Goal: Task Accomplishment & Management: Use online tool/utility

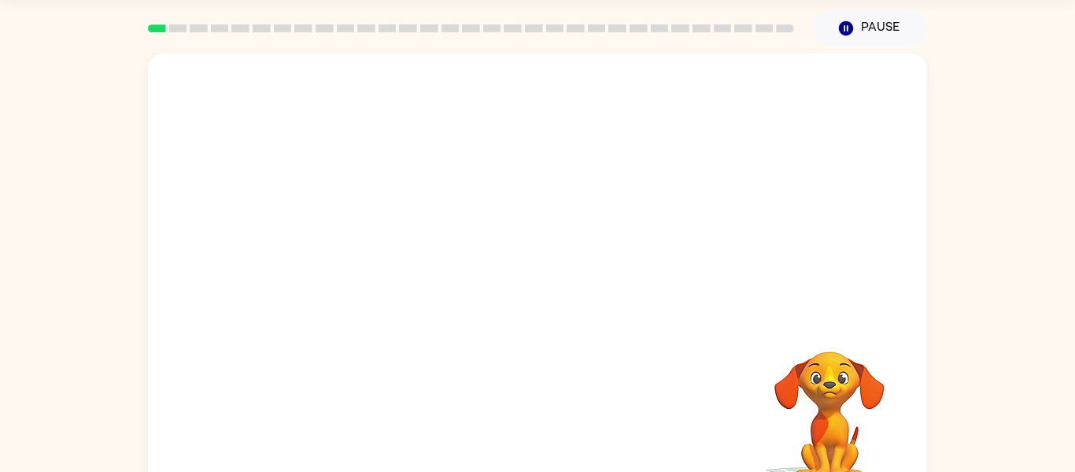
scroll to position [82, 0]
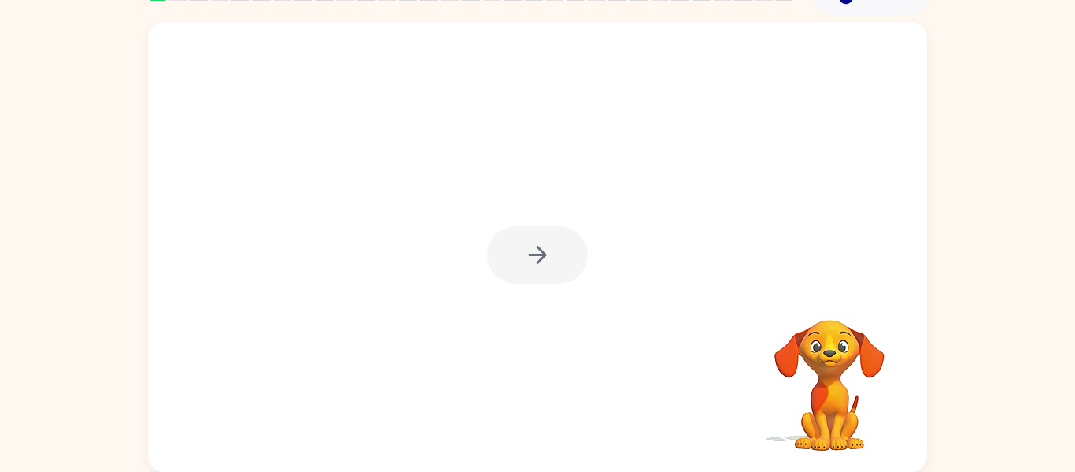
click at [522, 241] on div at bounding box center [537, 254] width 101 height 57
click at [558, 262] on button "button" at bounding box center [537, 254] width 101 height 57
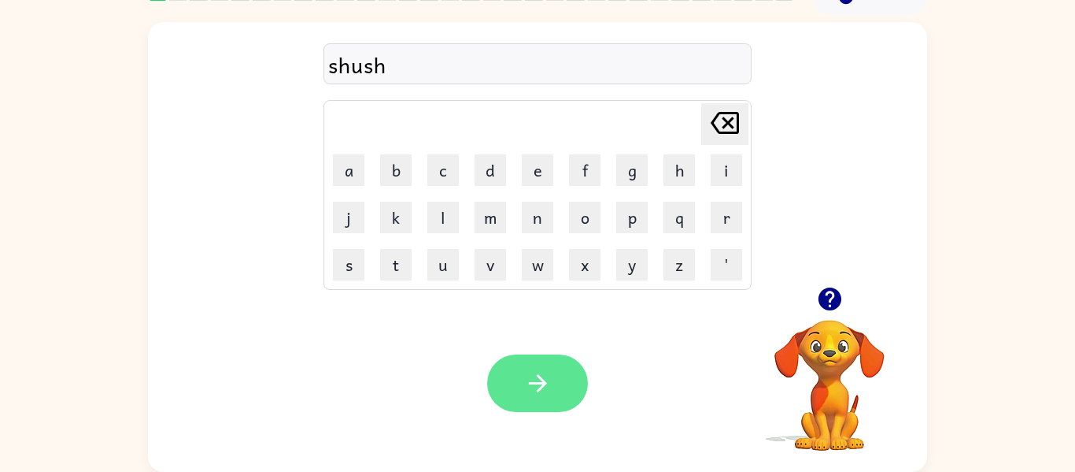
click at [515, 379] on button "button" at bounding box center [537, 382] width 101 height 57
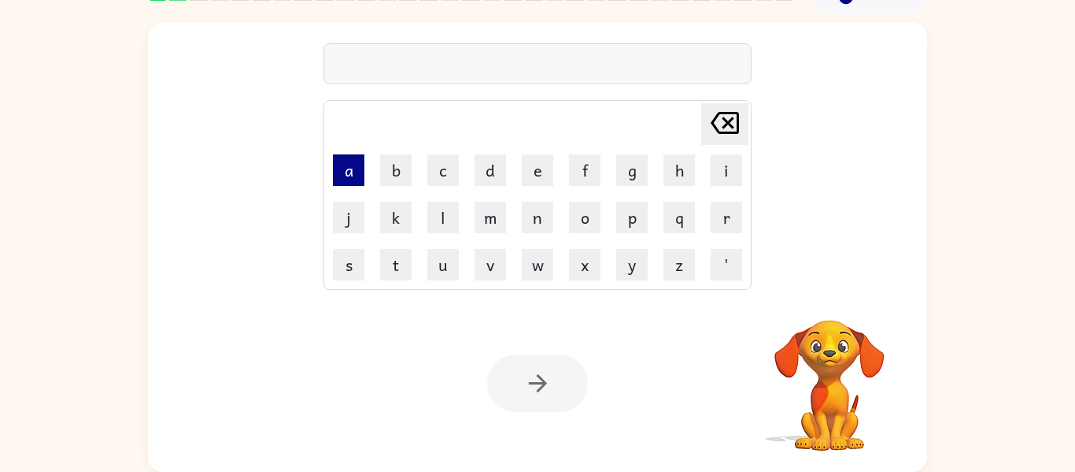
click at [361, 167] on button "a" at bounding box center [348, 169] width 31 height 31
click at [640, 217] on button "p" at bounding box center [631, 217] width 31 height 31
click at [550, 173] on button "e" at bounding box center [537, 169] width 31 height 31
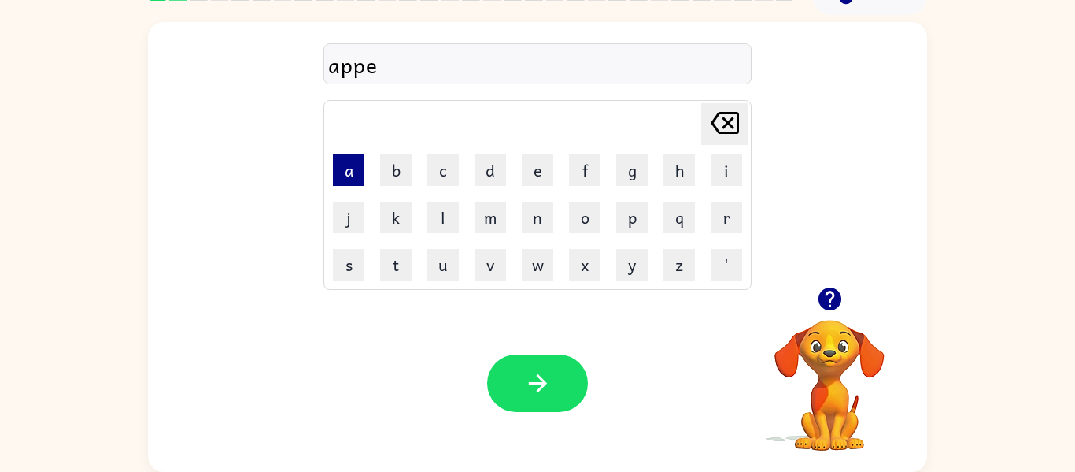
click at [351, 177] on button "a" at bounding box center [348, 169] width 31 height 31
type button "a"
click at [409, 66] on div "appearences" at bounding box center [537, 64] width 419 height 33
click at [408, 61] on div "appearences" at bounding box center [537, 64] width 419 height 33
click at [407, 64] on div "appearences" at bounding box center [537, 64] width 419 height 33
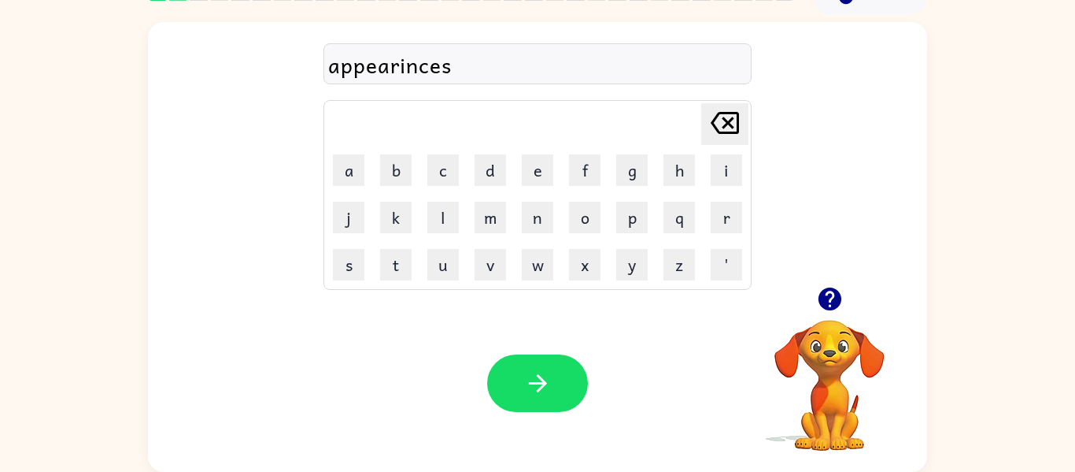
click at [407, 65] on div "appearinces" at bounding box center [537, 64] width 419 height 33
click at [449, 69] on div "appearinces" at bounding box center [537, 64] width 419 height 33
click at [461, 69] on div "appearances" at bounding box center [537, 64] width 419 height 33
click at [454, 68] on div "appearances" at bounding box center [537, 64] width 419 height 33
click at [454, 68] on div "appearences" at bounding box center [537, 64] width 419 height 33
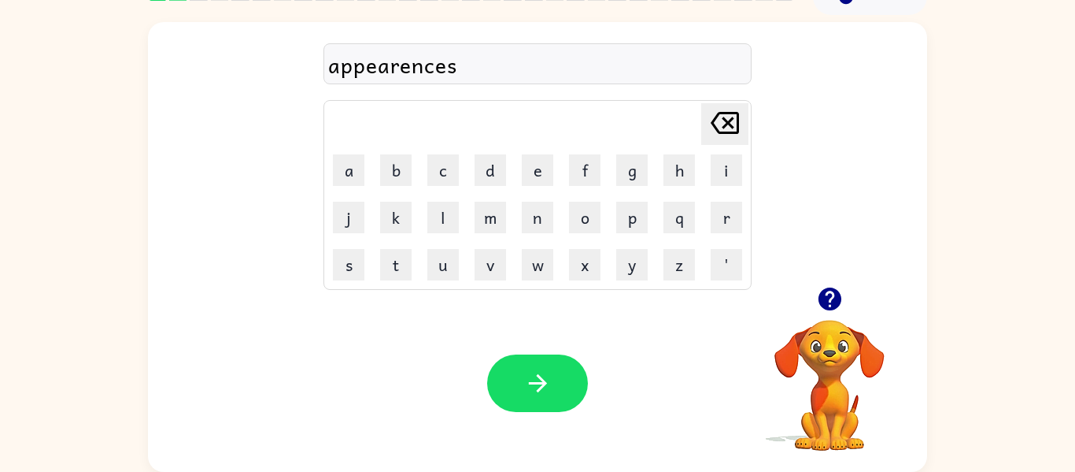
click at [446, 64] on div "appearences" at bounding box center [537, 64] width 419 height 33
click at [446, 64] on div "app" at bounding box center [537, 64] width 419 height 33
click at [386, 72] on div "app" at bounding box center [537, 64] width 419 height 33
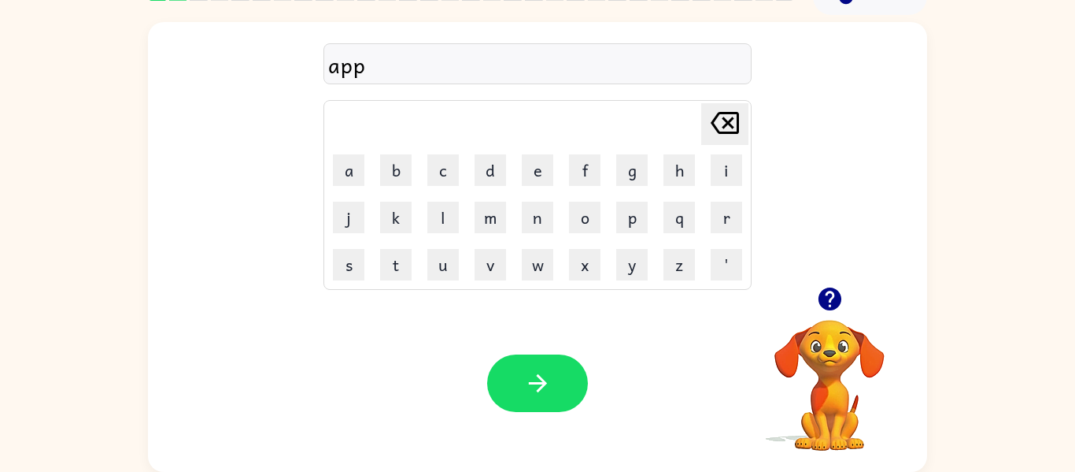
click at [370, 65] on div "app" at bounding box center [537, 64] width 419 height 33
click at [358, 67] on div "app" at bounding box center [537, 64] width 419 height 33
click at [367, 67] on div "app" at bounding box center [537, 64] width 419 height 33
click at [360, 62] on div "app" at bounding box center [537, 64] width 419 height 33
click at [364, 64] on div "app" at bounding box center [537, 64] width 419 height 33
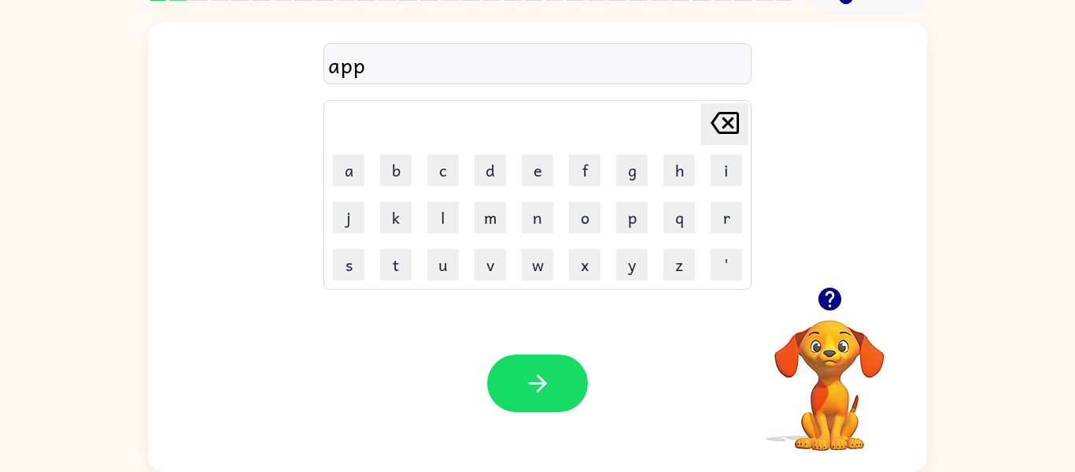
click at [369, 69] on div "app" at bounding box center [537, 64] width 419 height 33
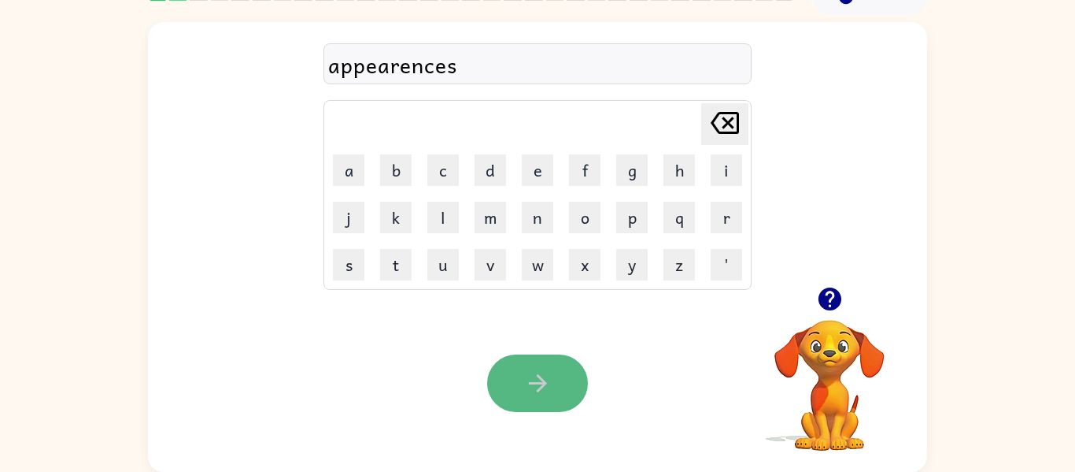
click at [561, 394] on button "button" at bounding box center [537, 382] width 101 height 57
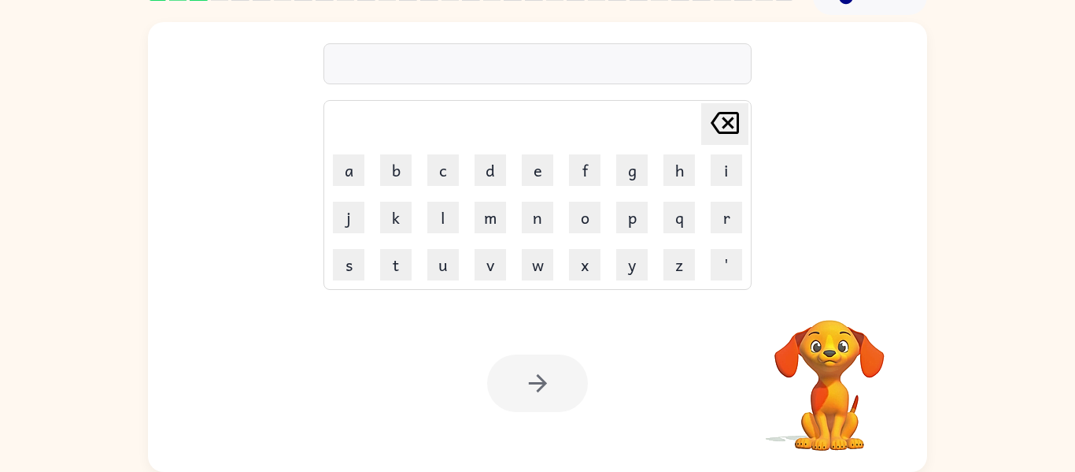
click at [402, 66] on div at bounding box center [538, 63] width 428 height 41
click at [397, 62] on div at bounding box center [538, 63] width 428 height 41
click at [357, 61] on div at bounding box center [538, 63] width 428 height 41
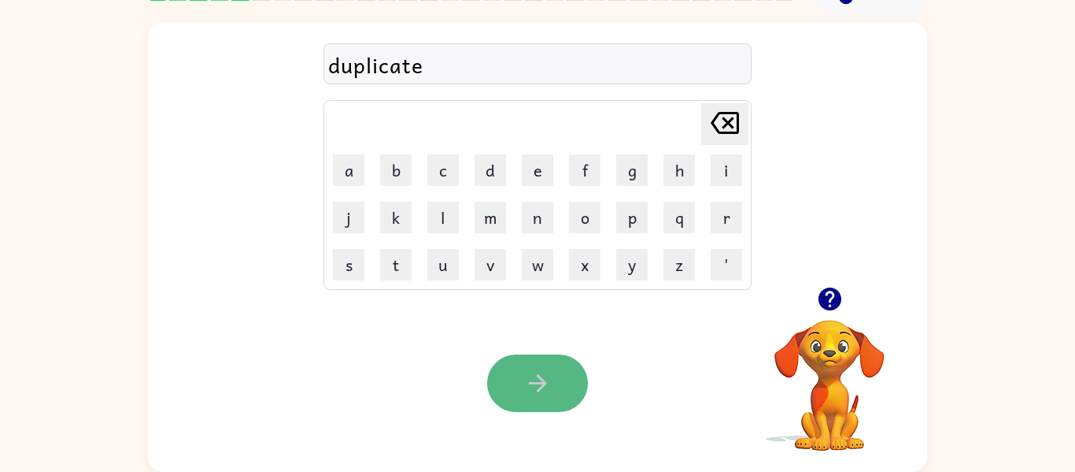
click at [532, 379] on icon "button" at bounding box center [538, 383] width 28 height 28
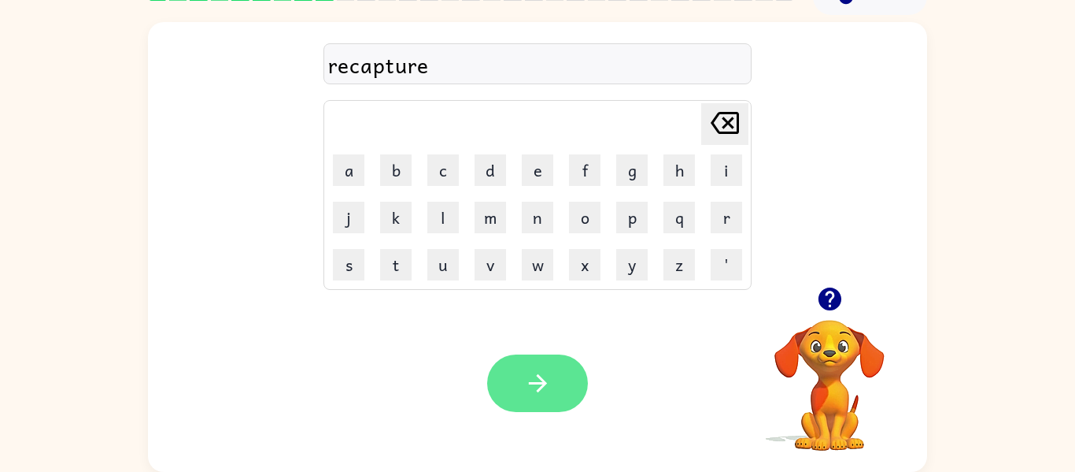
click at [505, 387] on button "button" at bounding box center [537, 382] width 101 height 57
click at [543, 391] on icon "button" at bounding box center [538, 383] width 28 height 28
click at [528, 408] on button "button" at bounding box center [537, 382] width 101 height 57
click at [536, 379] on icon "button" at bounding box center [538, 383] width 28 height 28
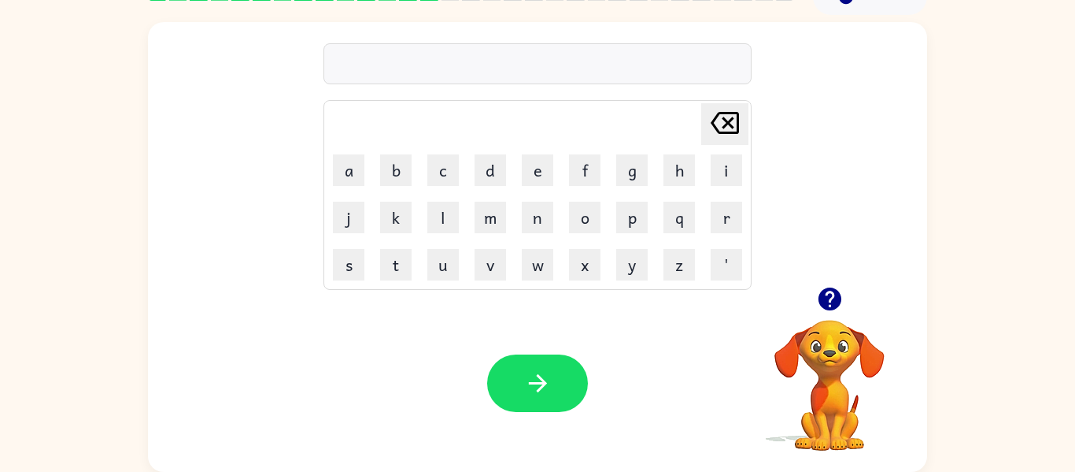
click at [831, 376] on video "Your browser must support playing .mp4 files to use Literably. Please try using…" at bounding box center [829, 373] width 157 height 157
click at [831, 296] on icon "button" at bounding box center [829, 298] width 23 height 23
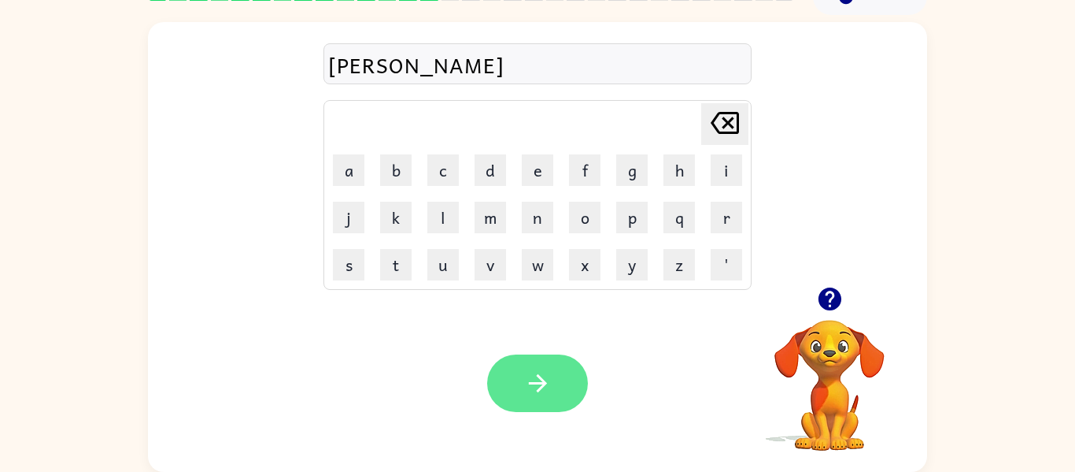
click at [530, 368] on button "button" at bounding box center [537, 382] width 101 height 57
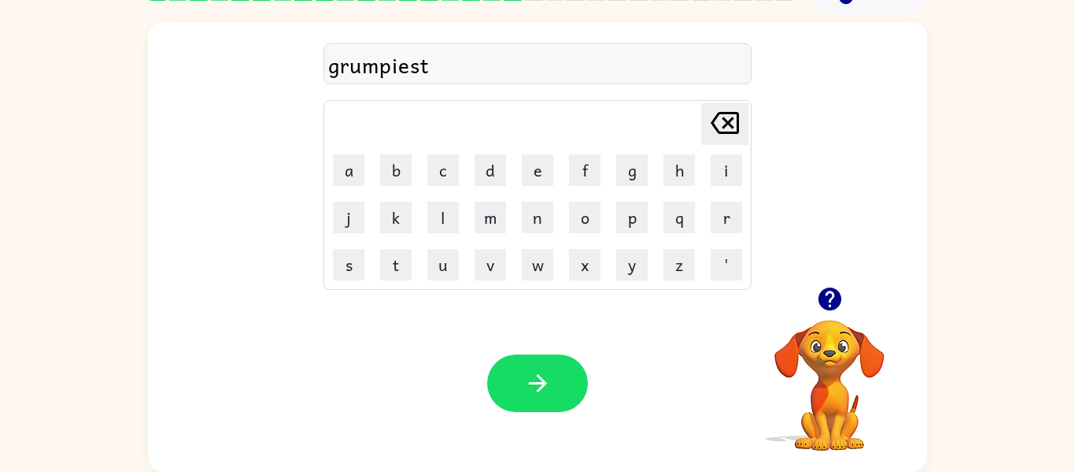
click at [409, 68] on div "grumpiest" at bounding box center [537, 64] width 419 height 33
click at [450, 68] on div "grumpiest" at bounding box center [537, 64] width 419 height 33
click at [537, 369] on icon "button" at bounding box center [538, 383] width 28 height 28
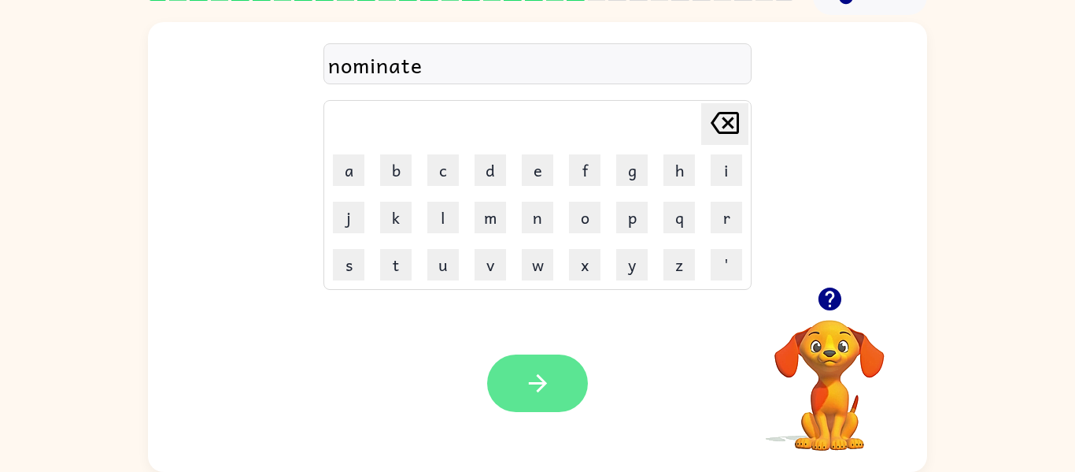
click at [516, 381] on button "button" at bounding box center [537, 382] width 101 height 57
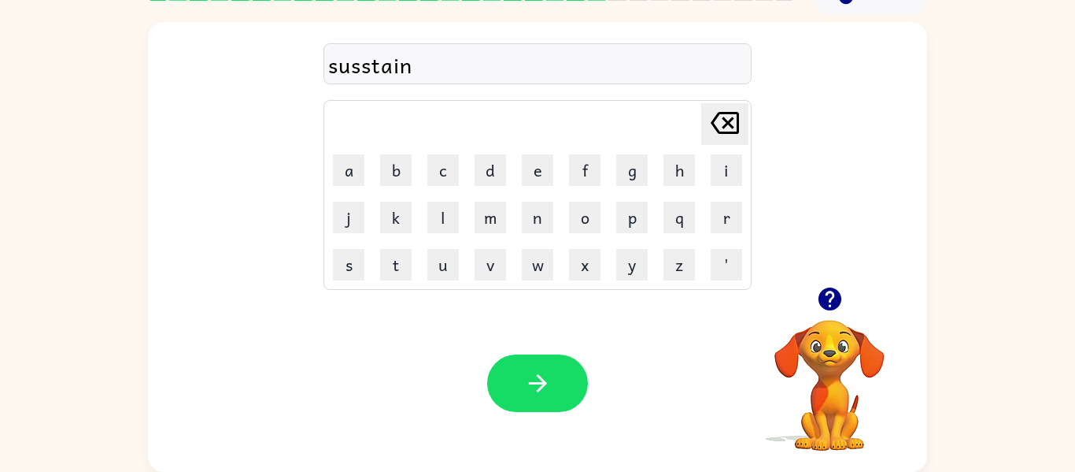
click at [377, 69] on div "susstain" at bounding box center [537, 64] width 419 height 33
click at [331, 79] on div "wordie" at bounding box center [537, 64] width 419 height 33
click at [538, 374] on icon "button" at bounding box center [537, 383] width 18 height 18
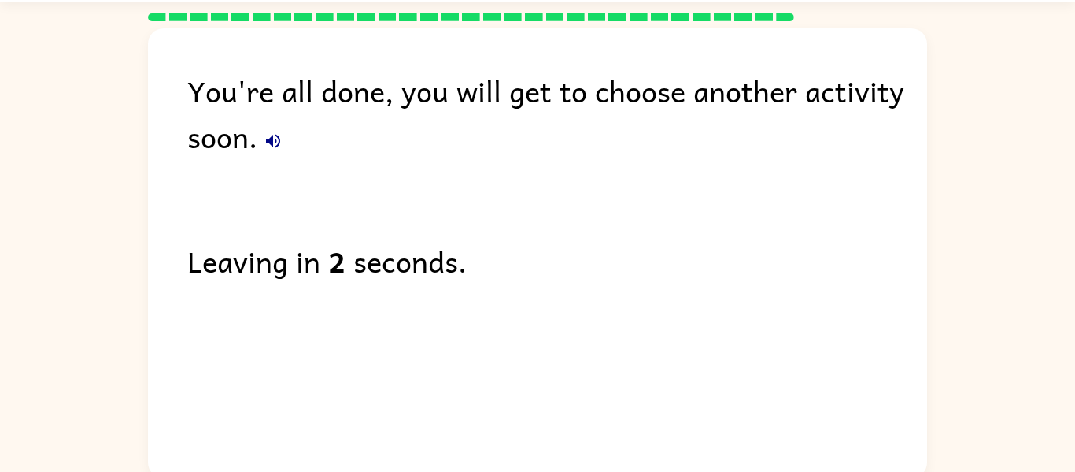
scroll to position [46, 0]
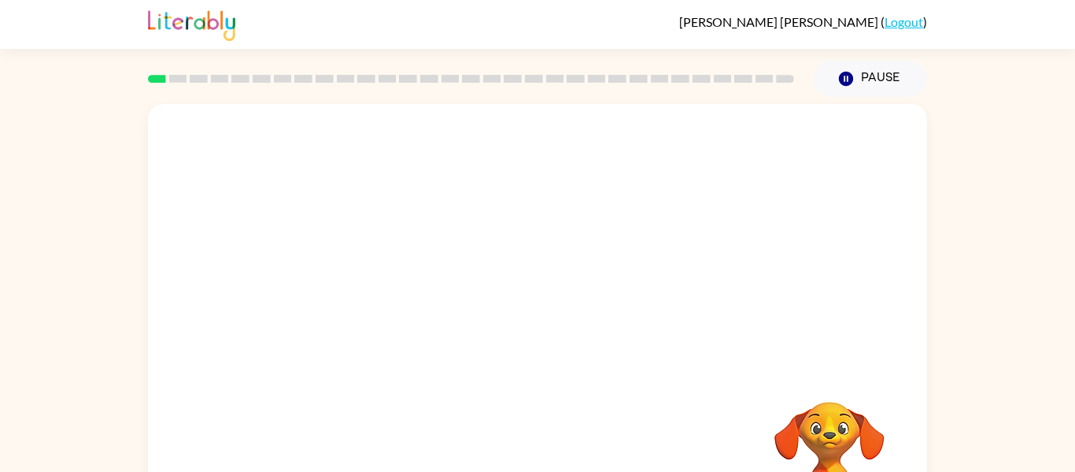
scroll to position [31, 0]
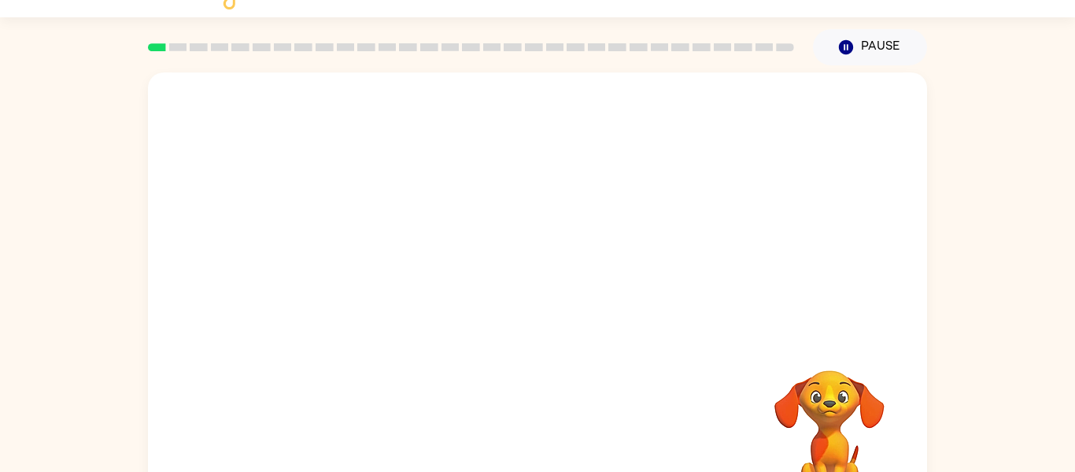
click at [364, 265] on video "Your browser must support playing .mp4 files to use Literably. Please try using…" at bounding box center [537, 204] width 779 height 265
click at [526, 300] on div at bounding box center [537, 304] width 101 height 57
click at [531, 302] on icon "button" at bounding box center [538, 305] width 28 height 28
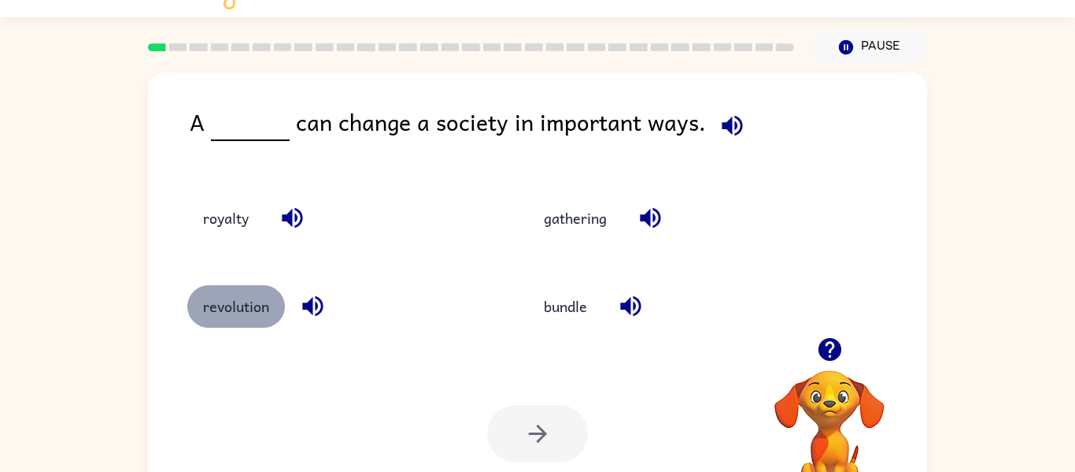
click at [228, 305] on button "revolution" at bounding box center [236, 306] width 98 height 43
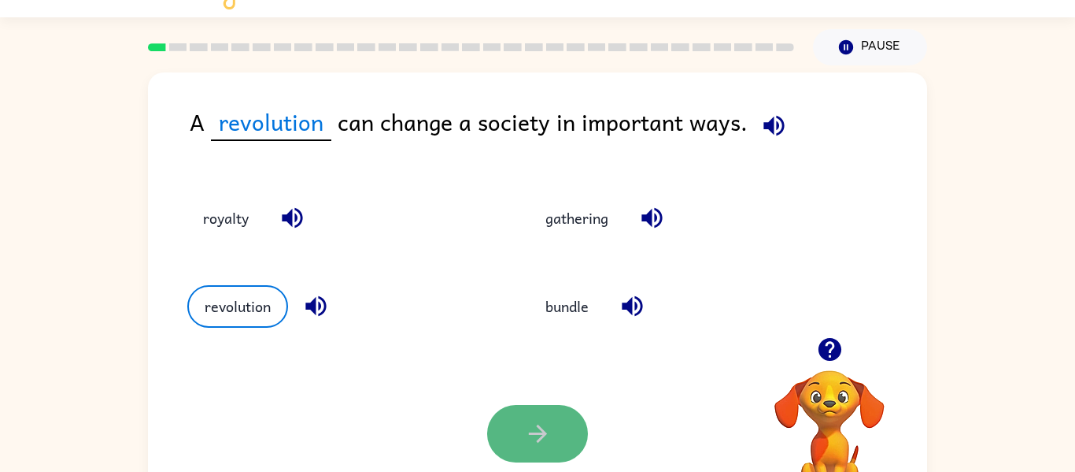
click at [536, 424] on icon "button" at bounding box center [538, 434] width 28 height 28
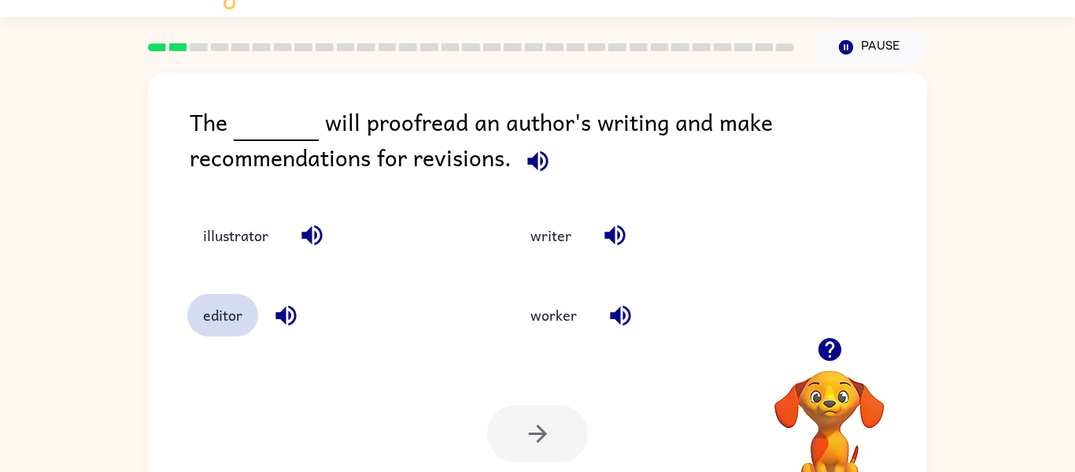
click at [228, 317] on button "editor" at bounding box center [222, 315] width 71 height 43
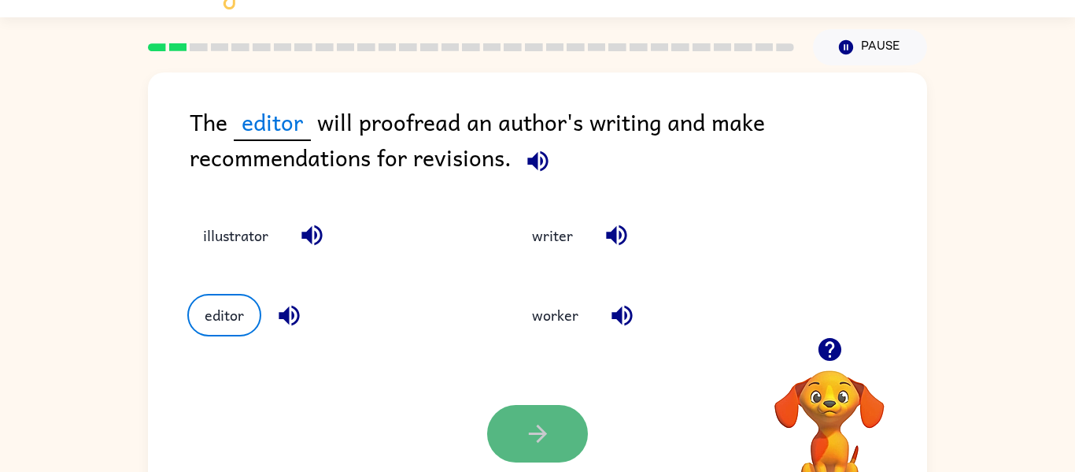
click at [530, 427] on icon "button" at bounding box center [538, 434] width 28 height 28
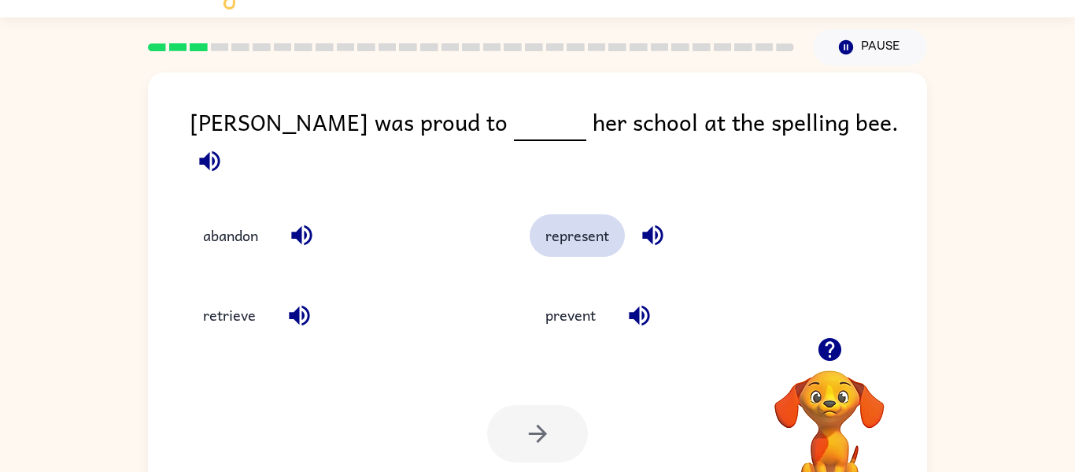
click at [554, 224] on button "represent" at bounding box center [577, 235] width 95 height 43
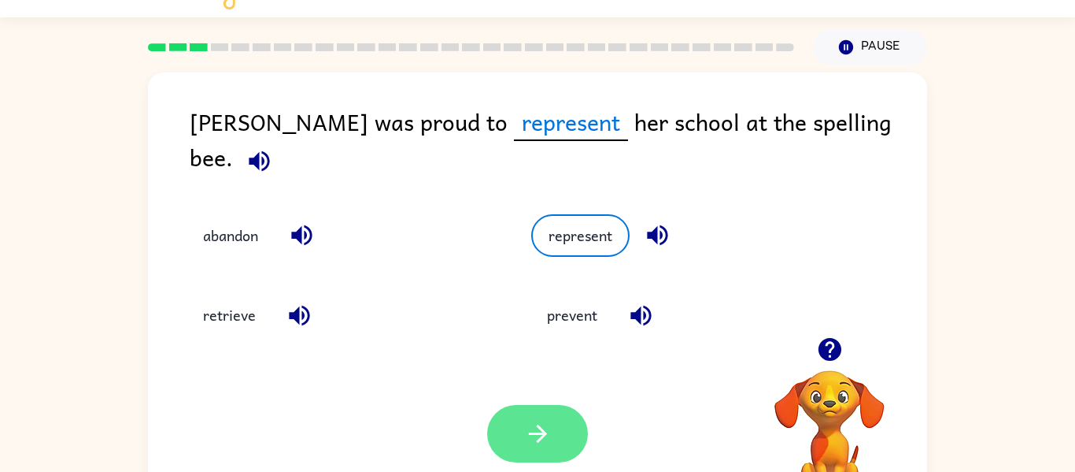
click at [513, 439] on button "button" at bounding box center [537, 433] width 101 height 57
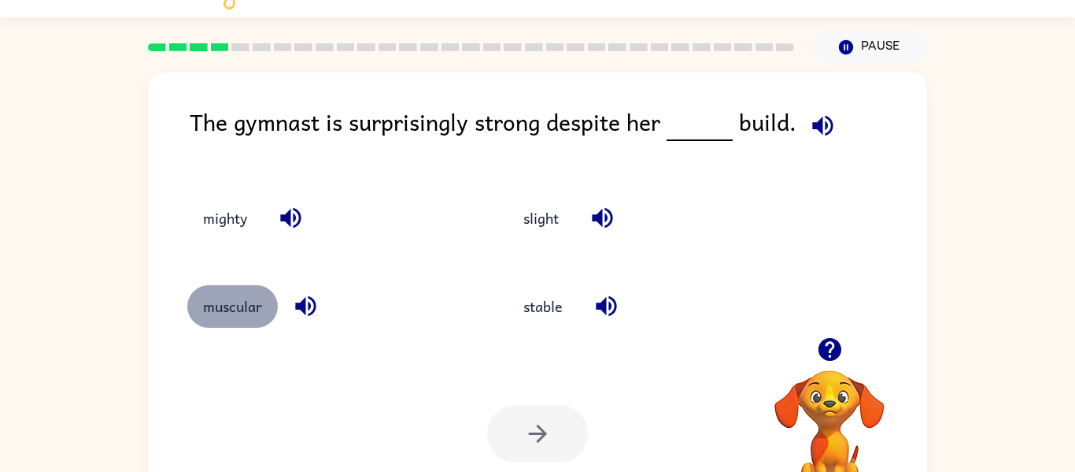
click at [233, 317] on button "muscular" at bounding box center [232, 306] width 91 height 43
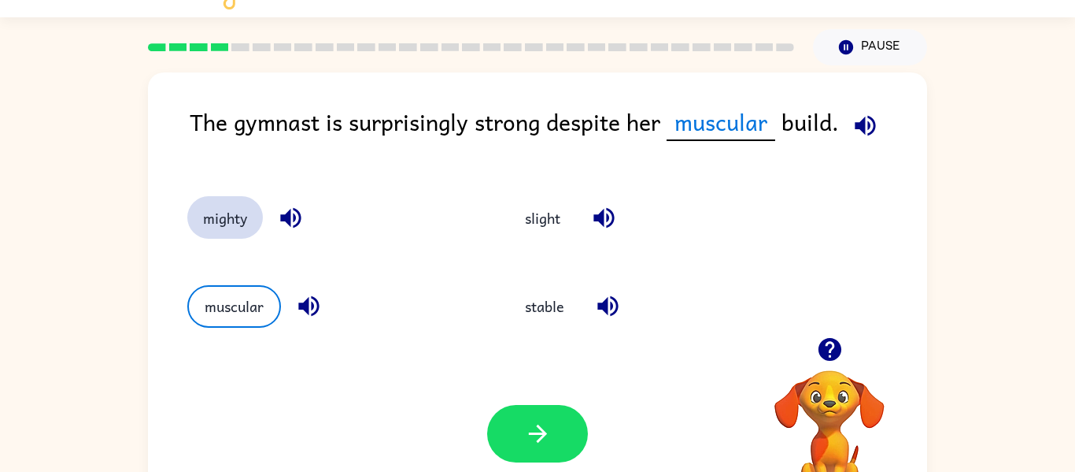
click at [226, 200] on button "mighty" at bounding box center [225, 217] width 76 height 43
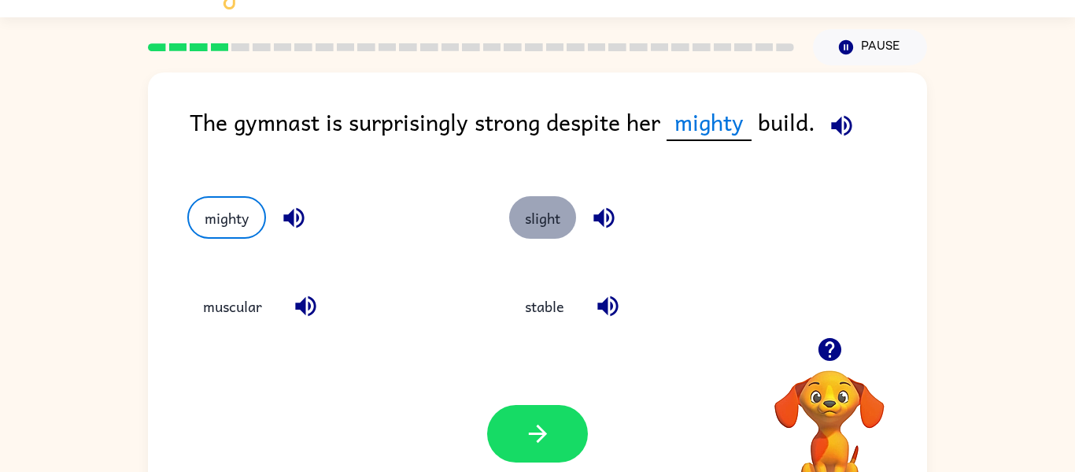
click at [527, 230] on button "slight" at bounding box center [542, 217] width 67 height 43
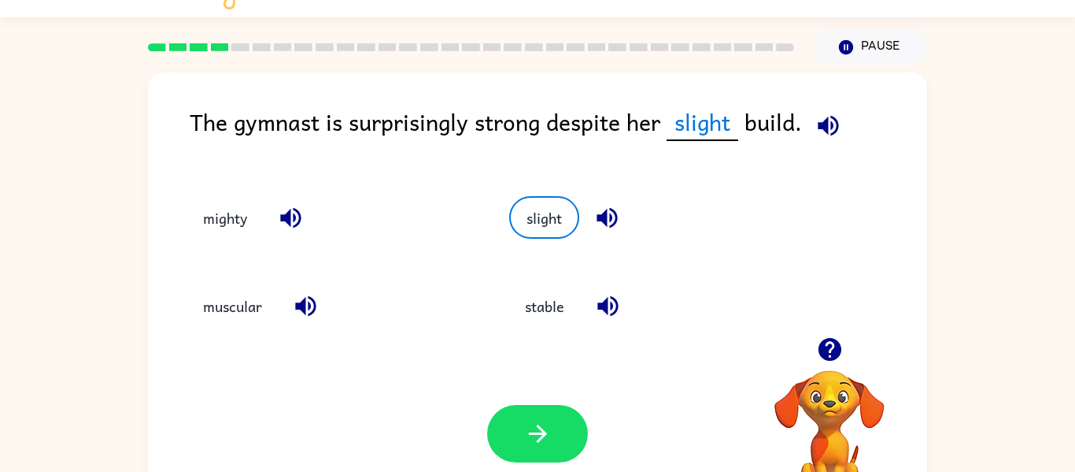
click at [514, 321] on div "stable" at bounding box center [652, 306] width 286 height 43
click at [535, 291] on button "stable" at bounding box center [544, 306] width 71 height 43
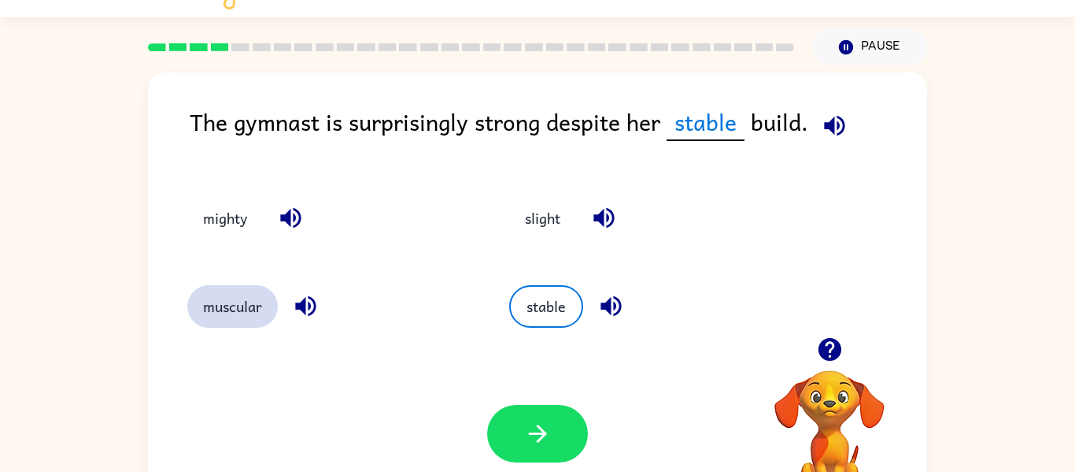
click at [253, 313] on button "muscular" at bounding box center [232, 306] width 91 height 43
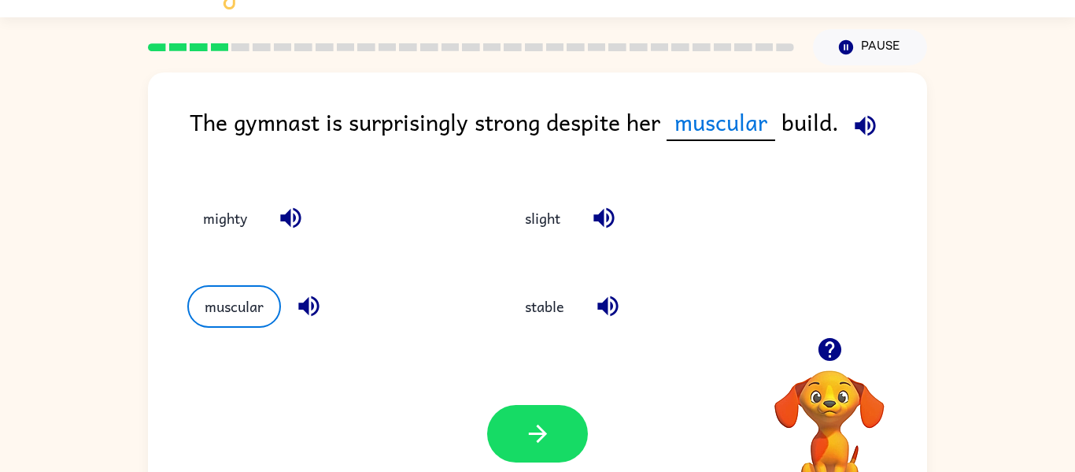
click at [458, 386] on div "Your browser must support playing .mp4 files to use Literably. Please try using…" at bounding box center [537, 433] width 779 height 177
click at [514, 420] on button "button" at bounding box center [537, 433] width 101 height 57
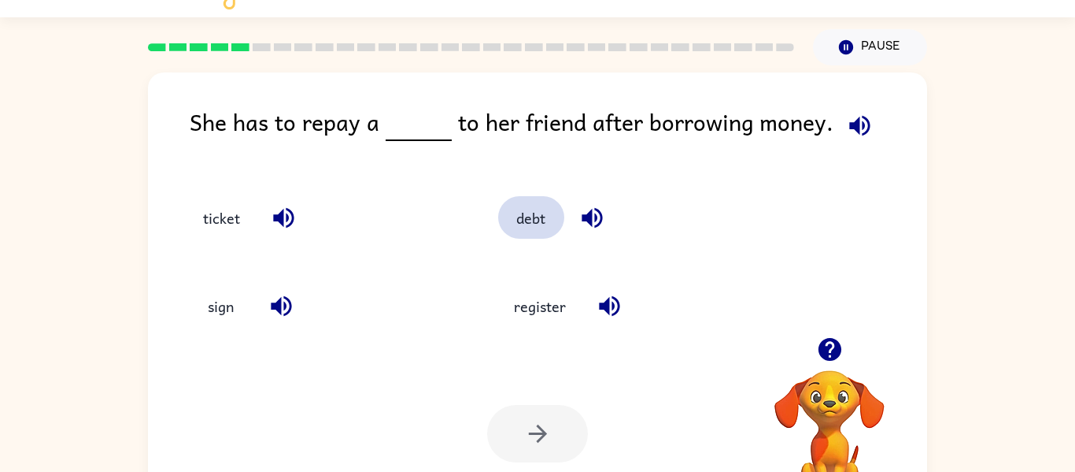
click at [525, 209] on button "debt" at bounding box center [531, 217] width 66 height 43
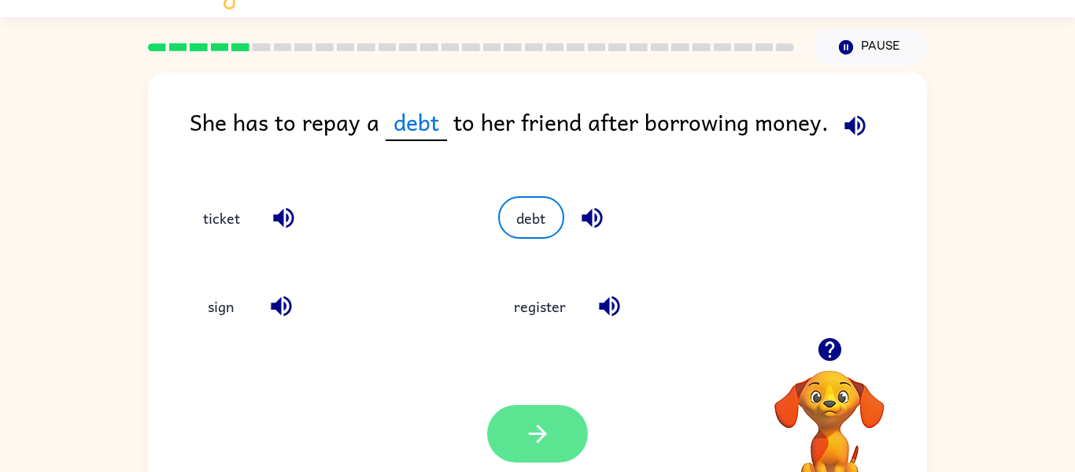
click at [525, 423] on icon "button" at bounding box center [538, 434] width 28 height 28
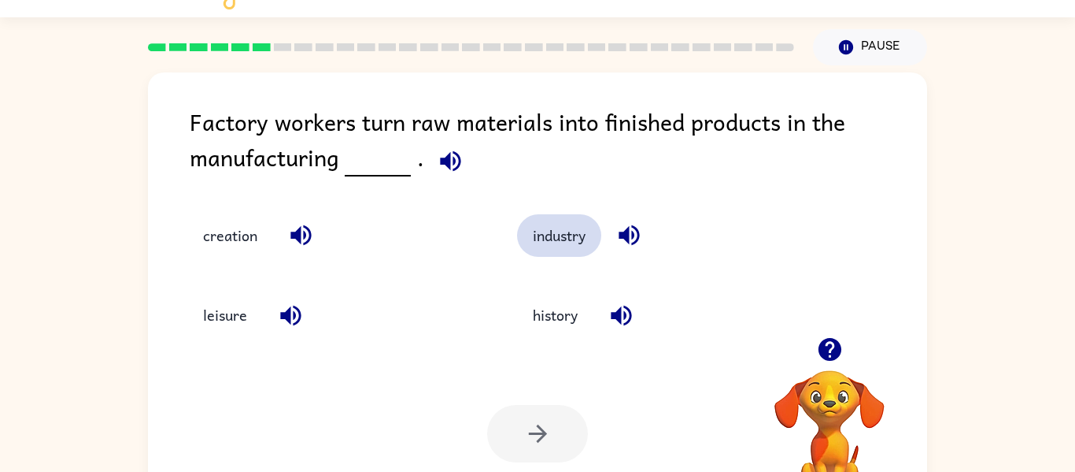
click at [530, 242] on button "industry" at bounding box center [559, 235] width 84 height 43
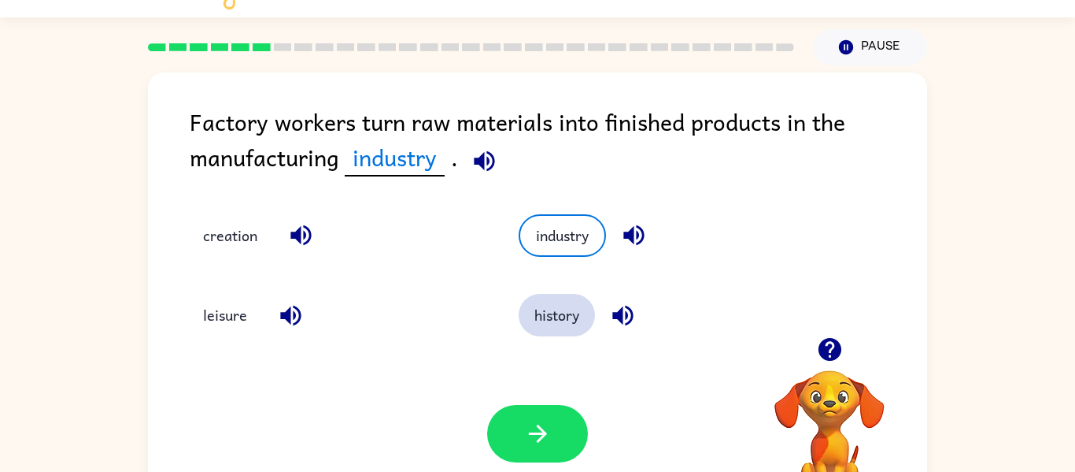
click at [553, 308] on button "history" at bounding box center [557, 315] width 76 height 43
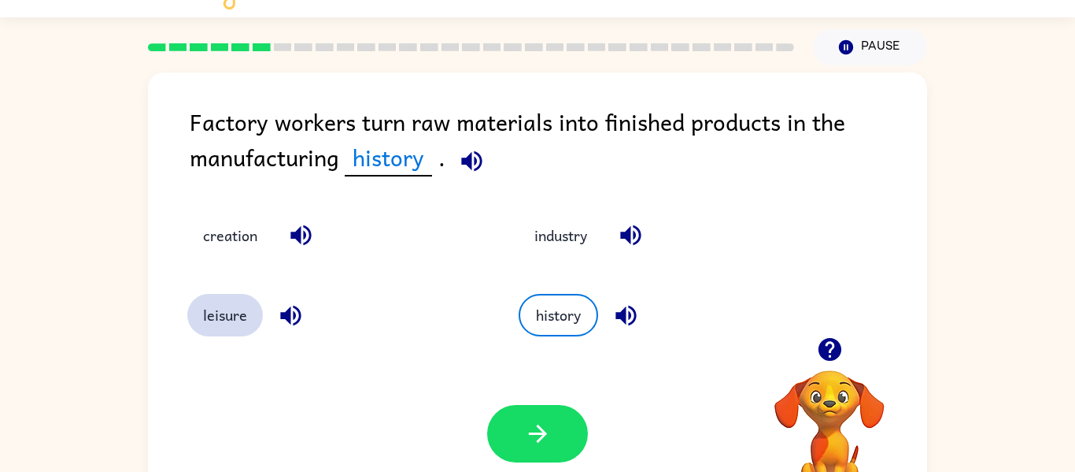
click at [218, 317] on button "leisure" at bounding box center [225, 315] width 76 height 43
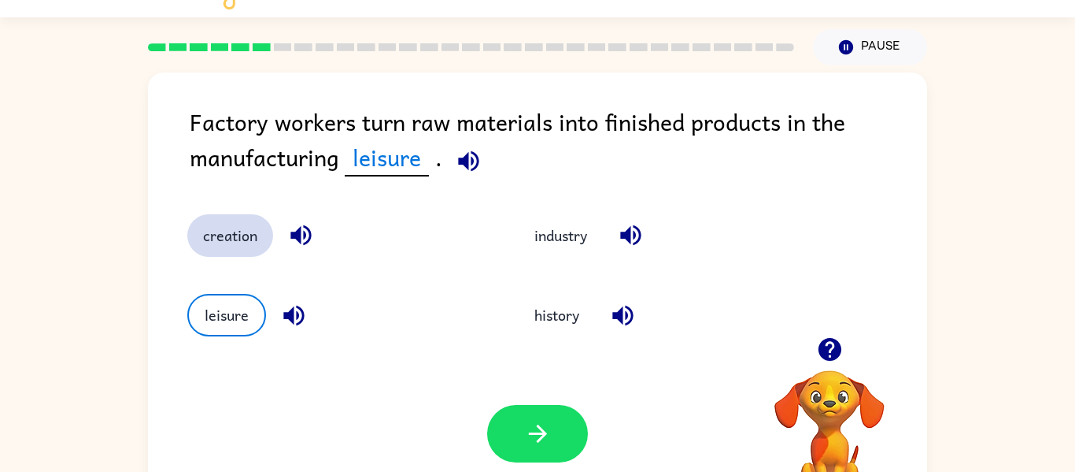
click at [205, 227] on button "creation" at bounding box center [230, 235] width 86 height 43
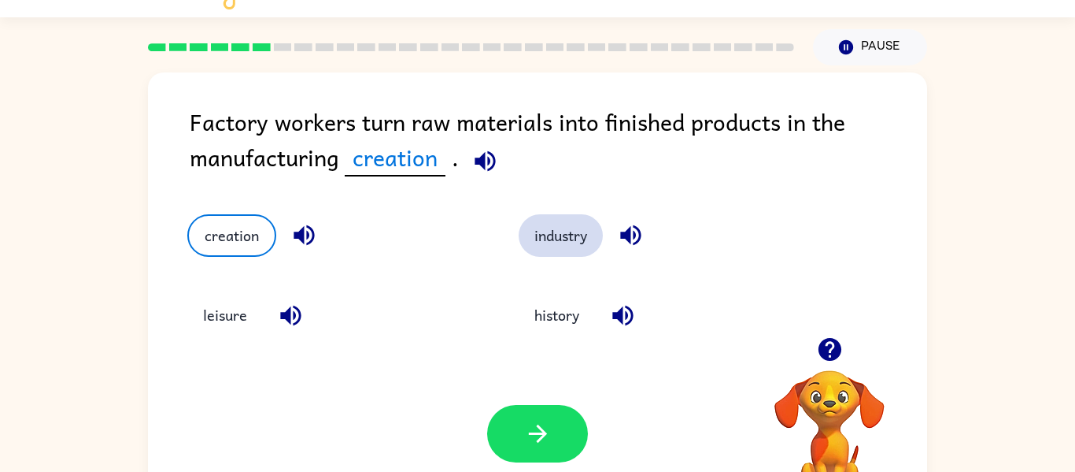
click at [524, 243] on button "industry" at bounding box center [561, 235] width 84 height 43
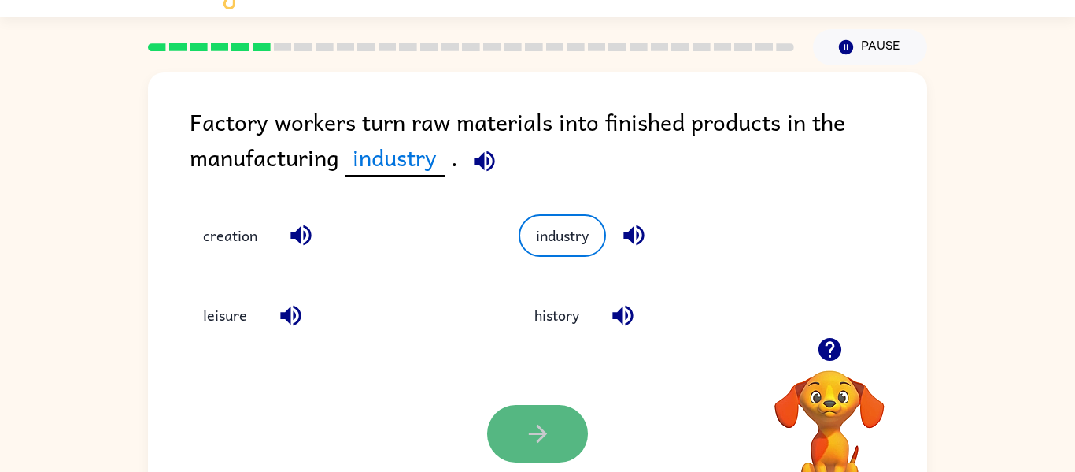
click at [509, 418] on button "button" at bounding box center [537, 433] width 101 height 57
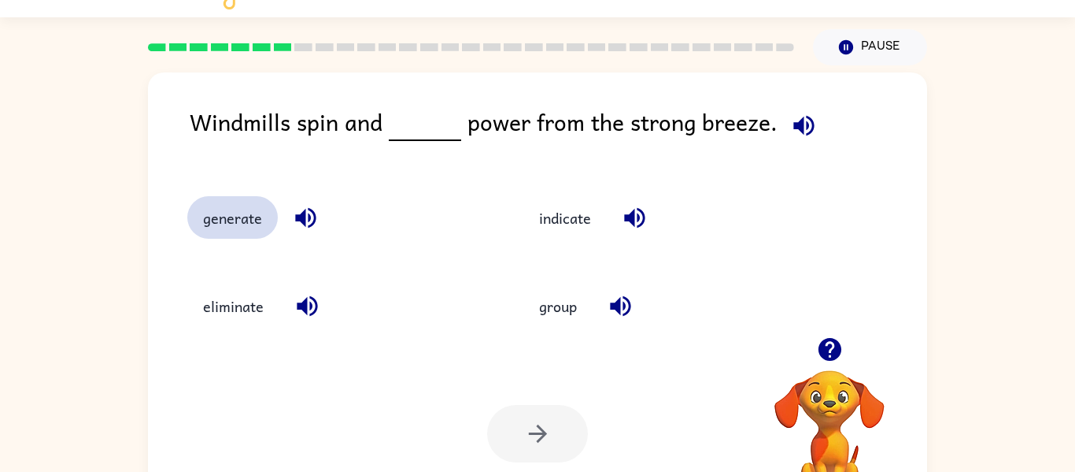
click at [242, 216] on button "generate" at bounding box center [232, 217] width 91 height 43
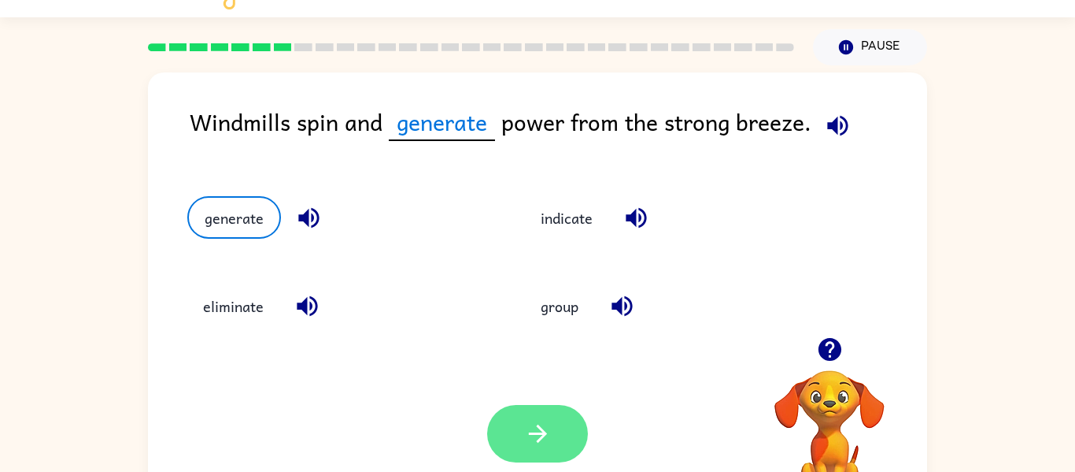
click at [505, 457] on button "button" at bounding box center [537, 433] width 101 height 57
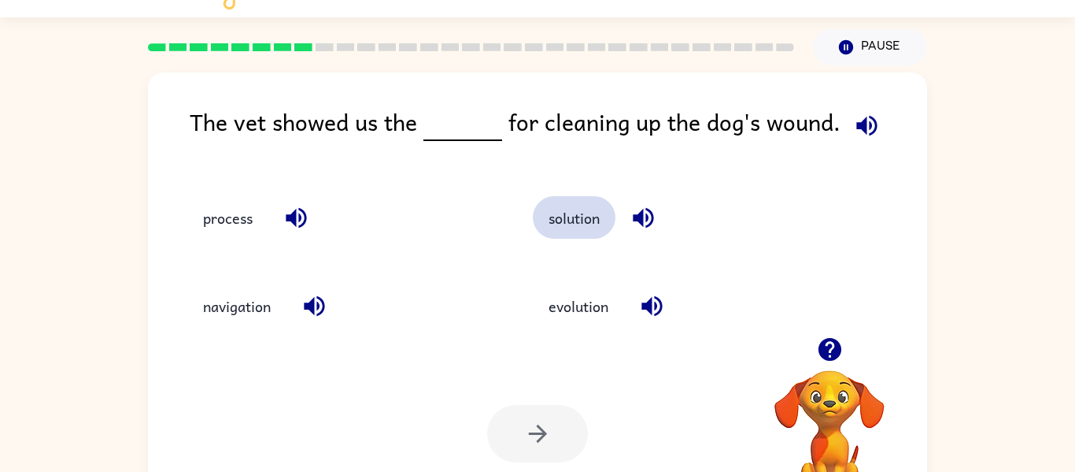
click at [550, 220] on button "solution" at bounding box center [574, 217] width 83 height 43
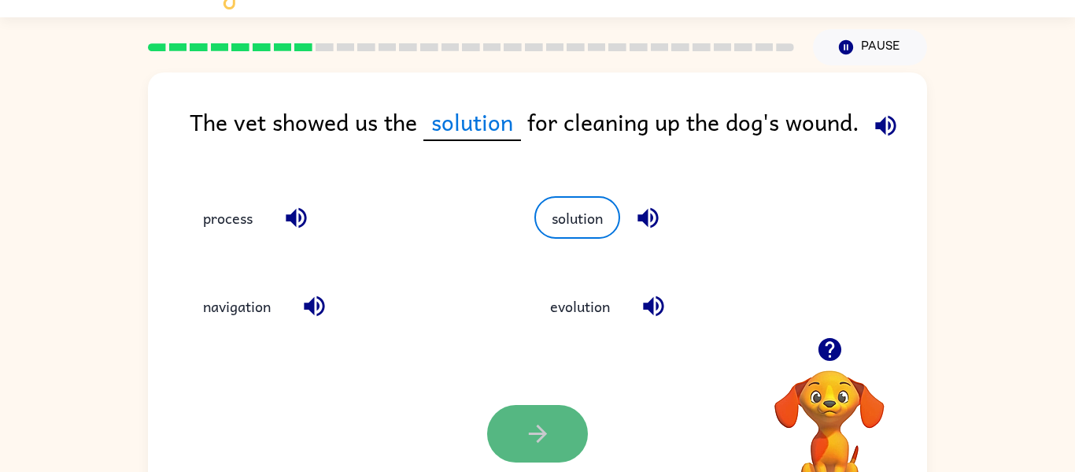
click at [524, 420] on icon "button" at bounding box center [538, 434] width 28 height 28
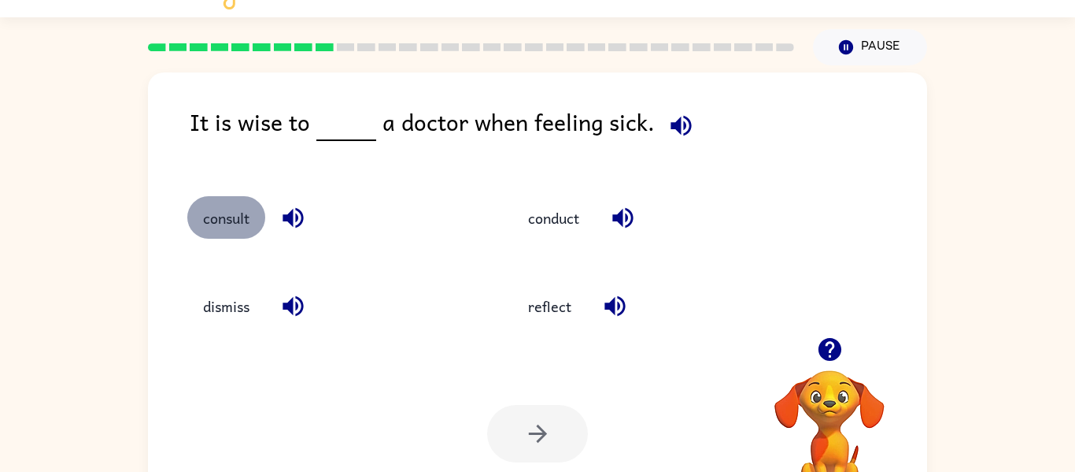
click at [227, 217] on button "consult" at bounding box center [226, 217] width 78 height 43
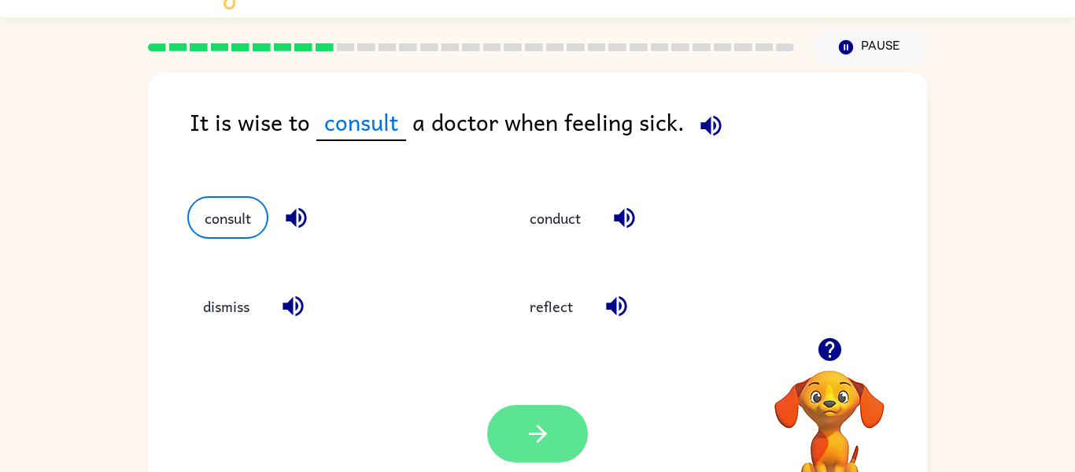
click at [516, 423] on button "button" at bounding box center [537, 433] width 101 height 57
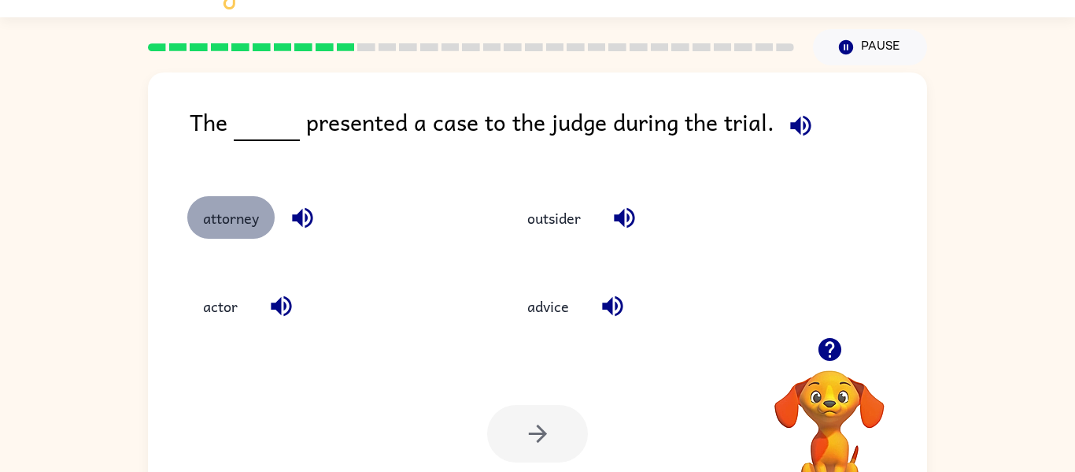
click at [233, 208] on button "attorney" at bounding box center [230, 217] width 87 height 43
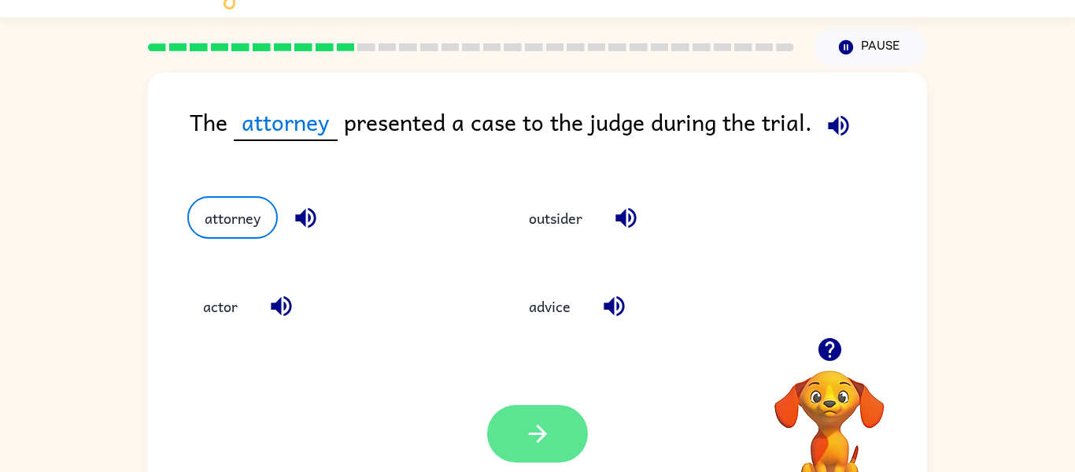
click at [532, 431] on icon "button" at bounding box center [538, 434] width 28 height 28
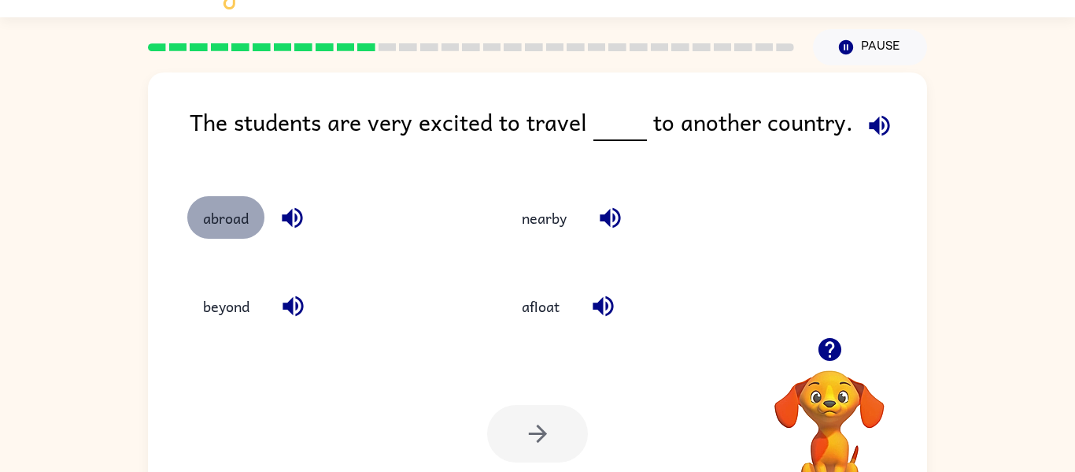
click at [220, 228] on button "abroad" at bounding box center [225, 217] width 77 height 43
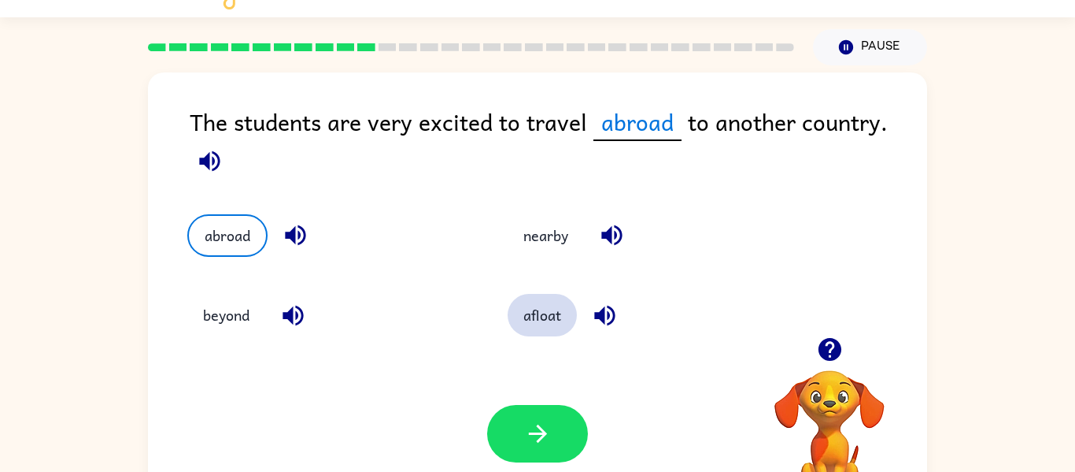
click at [516, 317] on button "afloat" at bounding box center [542, 315] width 69 height 43
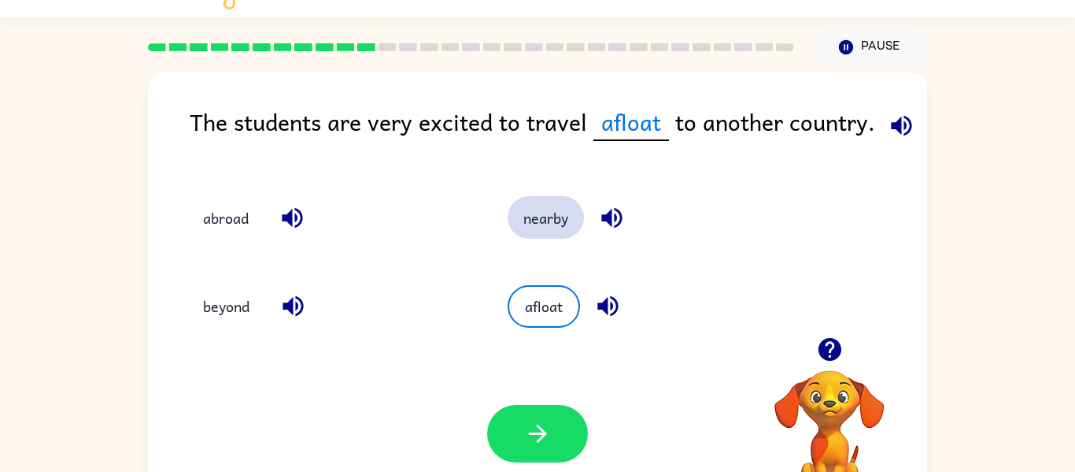
click at [538, 229] on button "nearby" at bounding box center [546, 217] width 76 height 43
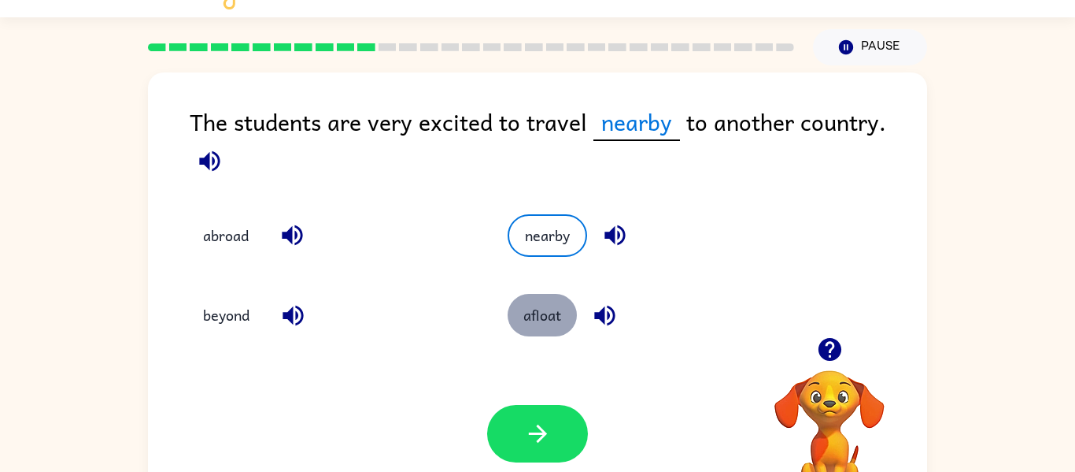
click at [549, 310] on button "afloat" at bounding box center [542, 315] width 69 height 43
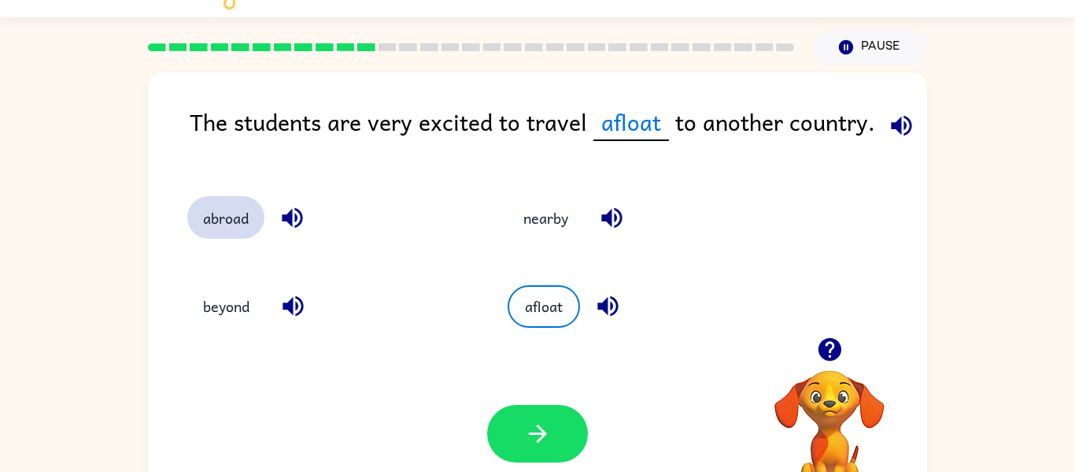
click at [225, 234] on button "abroad" at bounding box center [225, 217] width 77 height 43
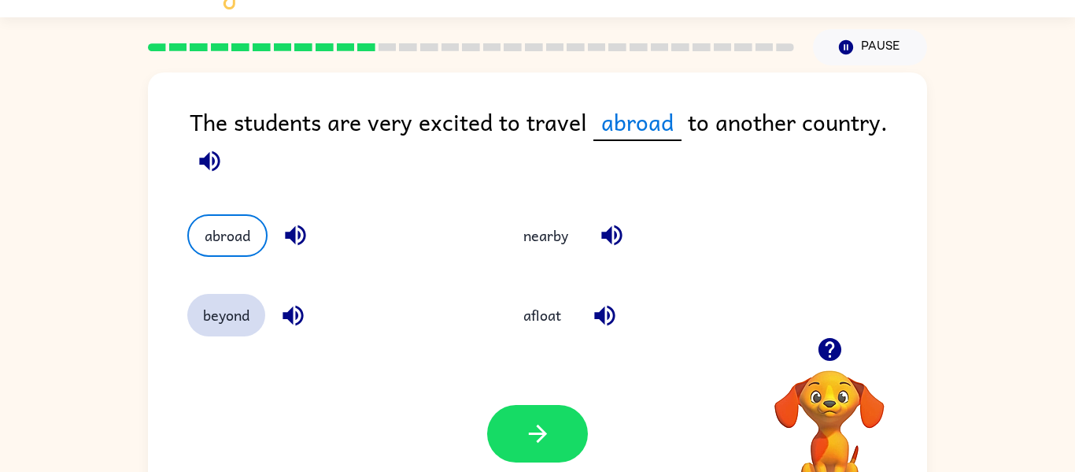
click at [208, 319] on button "beyond" at bounding box center [226, 315] width 78 height 43
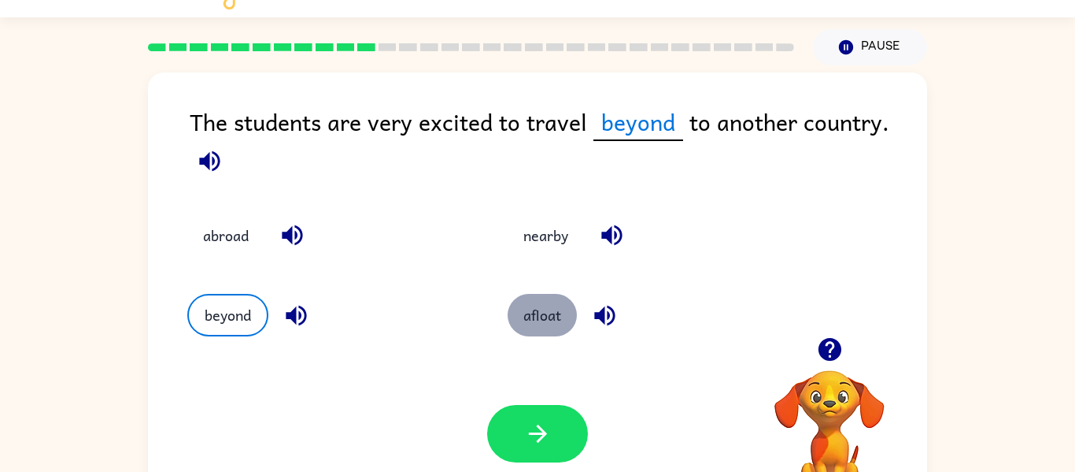
click at [522, 323] on button "afloat" at bounding box center [542, 315] width 69 height 43
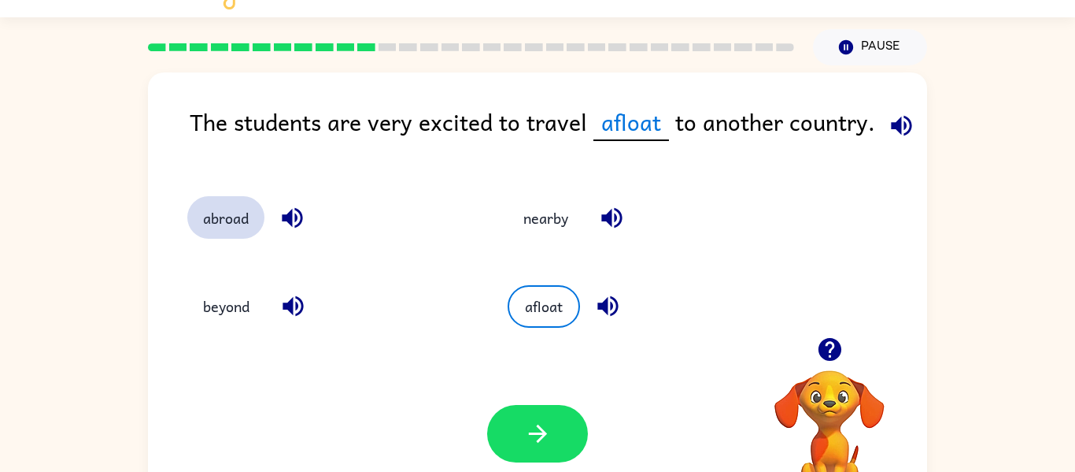
click at [231, 219] on button "abroad" at bounding box center [225, 217] width 77 height 43
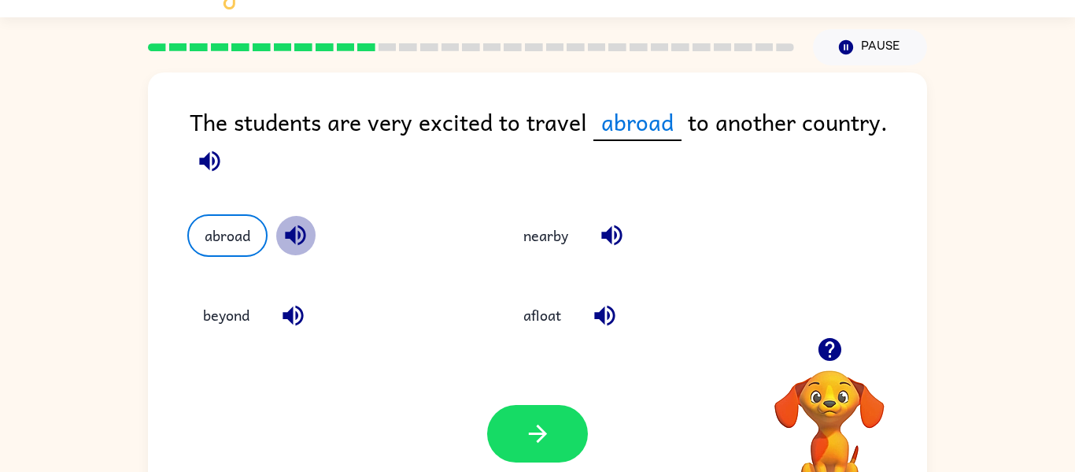
click at [287, 233] on icon "button" at bounding box center [295, 235] width 20 height 20
click at [607, 310] on icon "button" at bounding box center [605, 316] width 28 height 28
click at [542, 302] on button "afloat" at bounding box center [542, 315] width 69 height 43
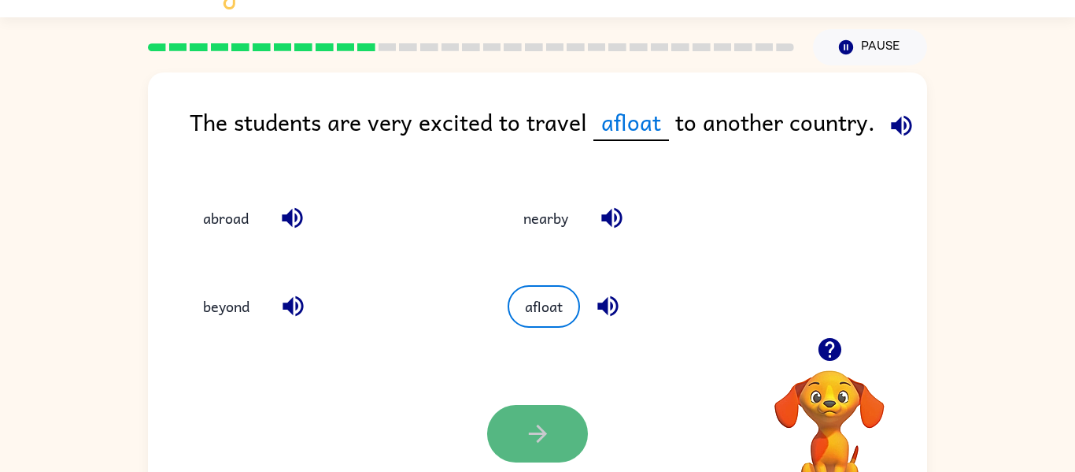
click at [531, 432] on icon "button" at bounding box center [537, 433] width 18 height 18
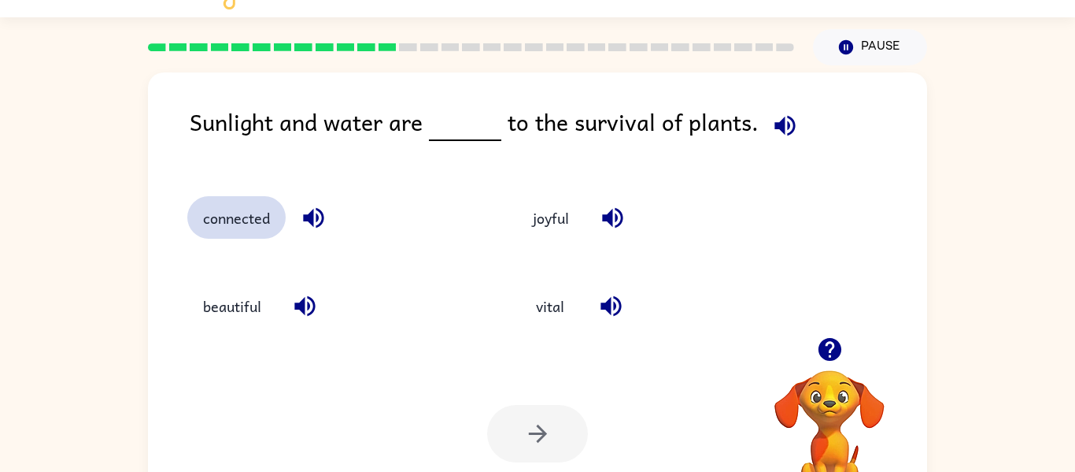
click at [257, 208] on button "connected" at bounding box center [236, 217] width 98 height 43
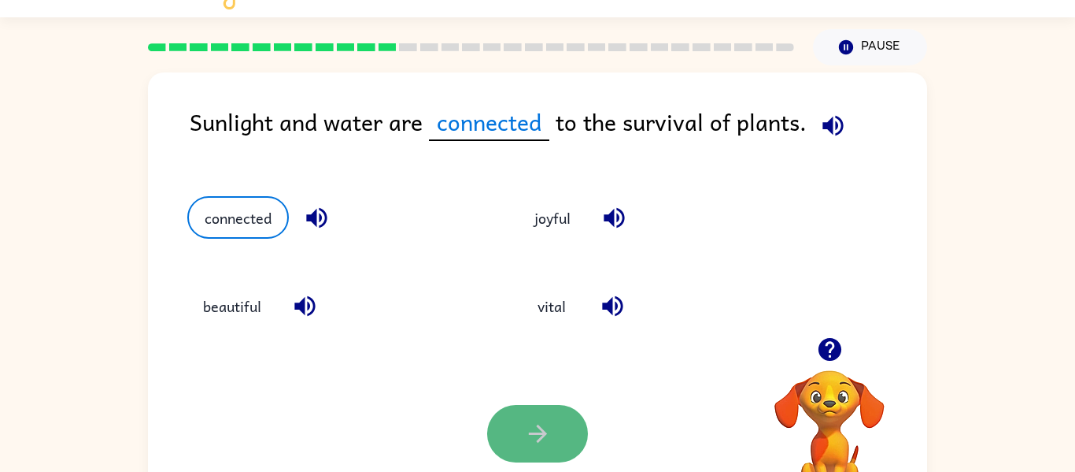
click at [548, 439] on icon "button" at bounding box center [538, 434] width 28 height 28
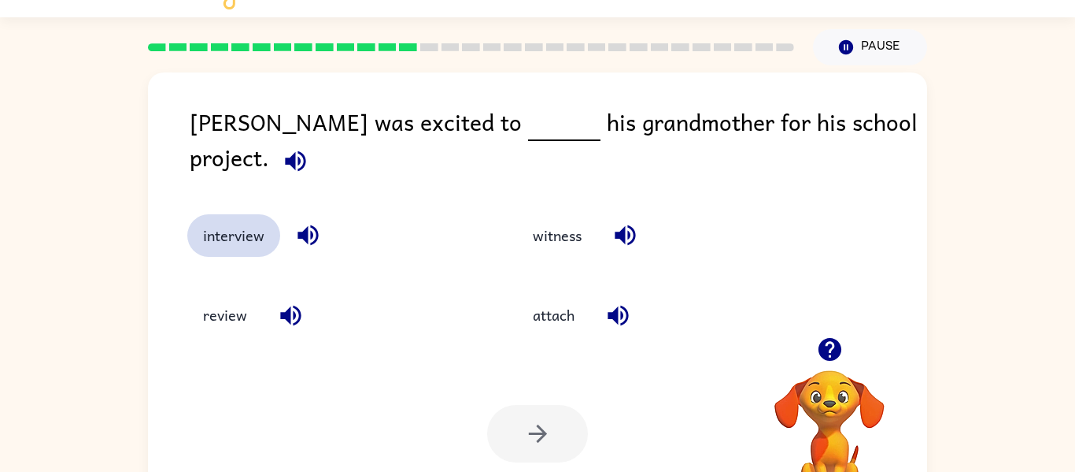
click at [227, 214] on button "interview" at bounding box center [233, 235] width 93 height 43
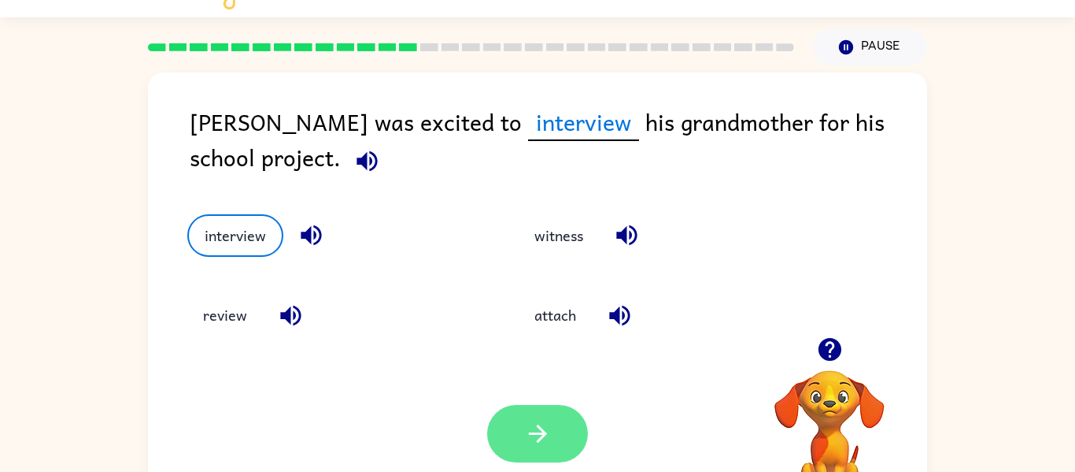
click at [578, 434] on button "button" at bounding box center [537, 433] width 101 height 57
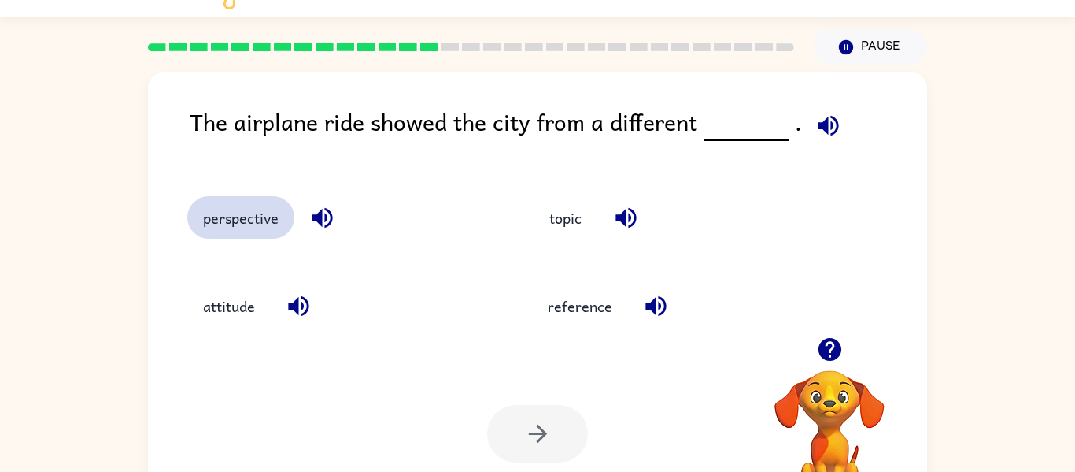
click at [206, 217] on button "perspective" at bounding box center [240, 217] width 107 height 43
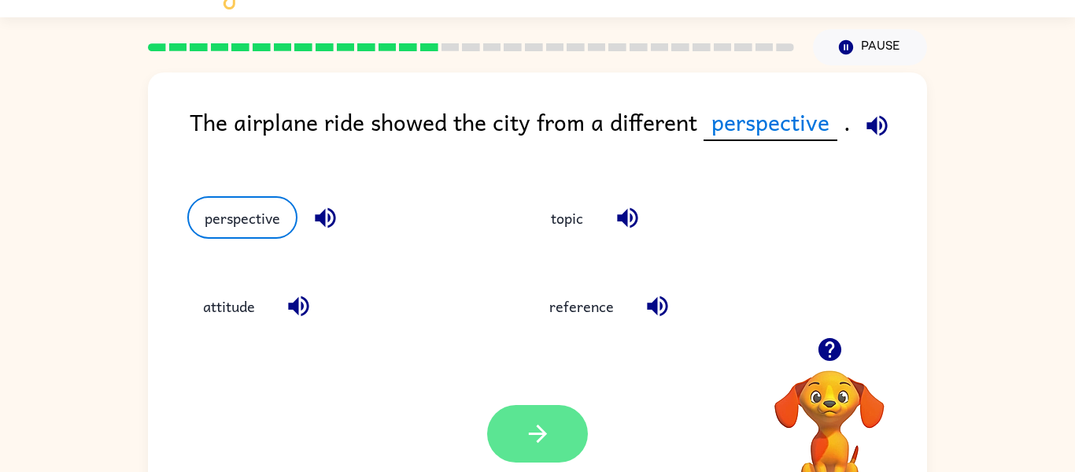
click at [524, 424] on icon "button" at bounding box center [538, 434] width 28 height 28
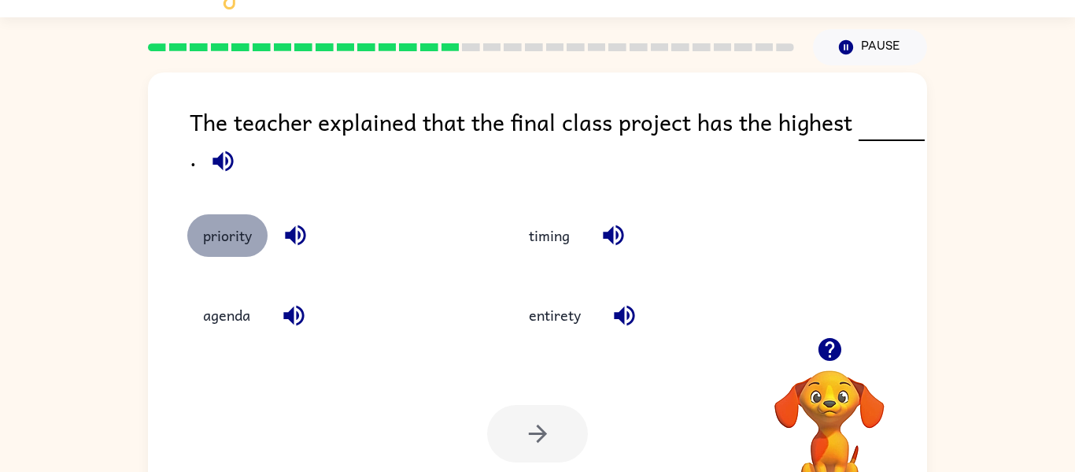
click at [229, 242] on button "priority" at bounding box center [227, 235] width 80 height 43
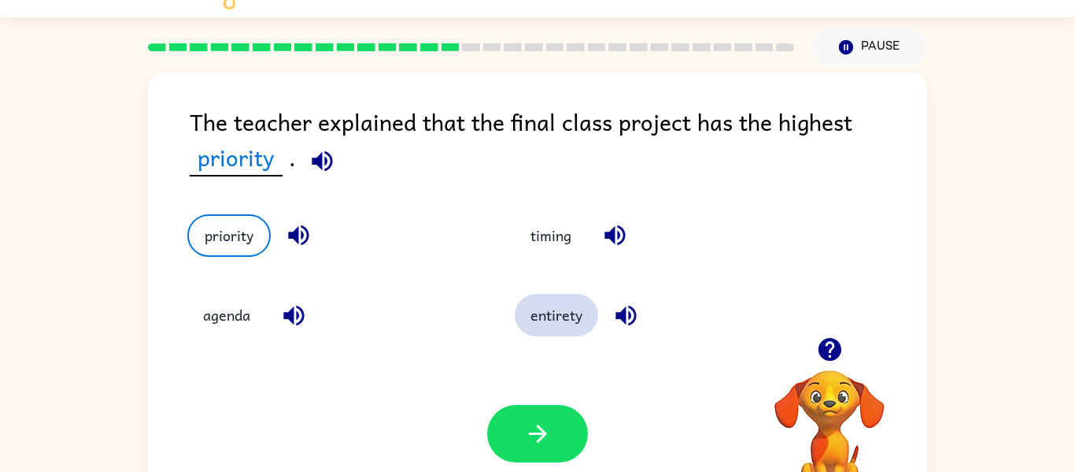
click at [533, 311] on button "entirety" at bounding box center [556, 315] width 83 height 43
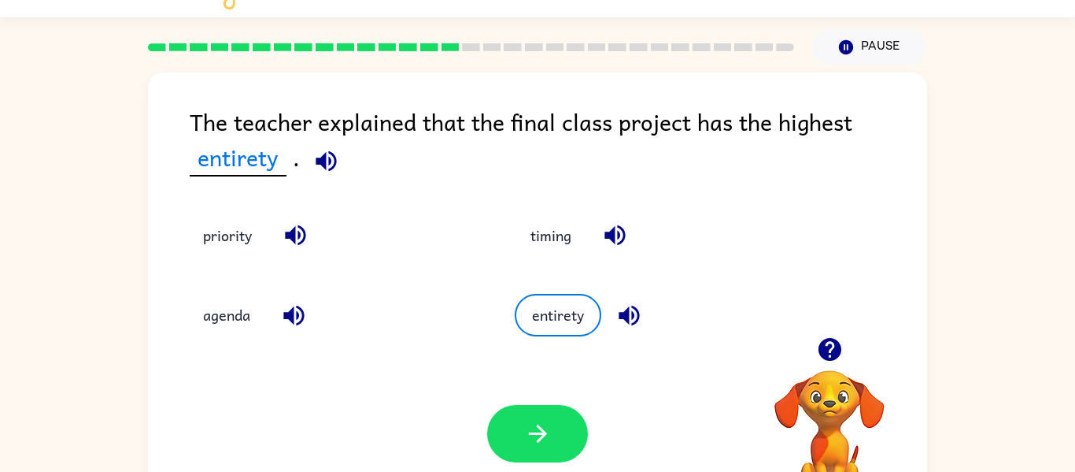
click at [510, 224] on div "timing" at bounding box center [649, 224] width 328 height 80
click at [528, 238] on button "timing" at bounding box center [551, 235] width 72 height 43
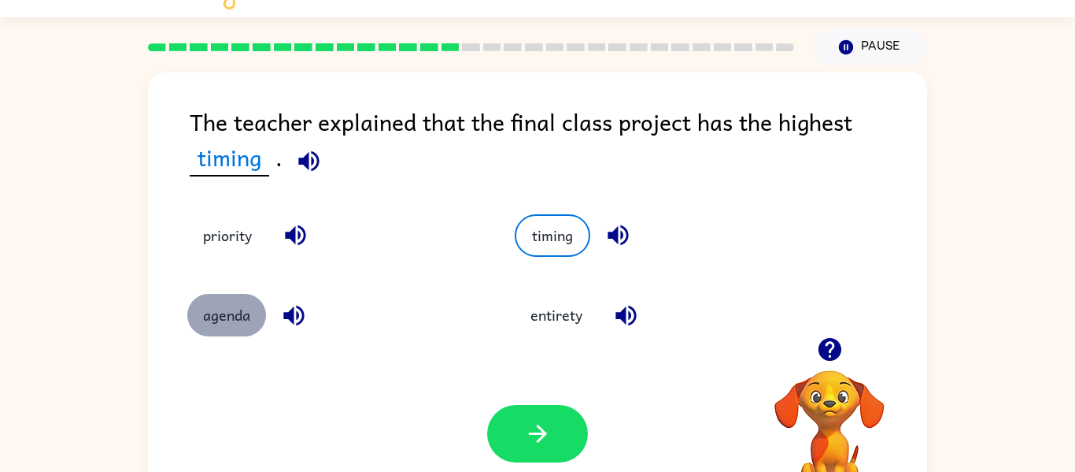
click at [234, 313] on button "agenda" at bounding box center [226, 315] width 79 height 43
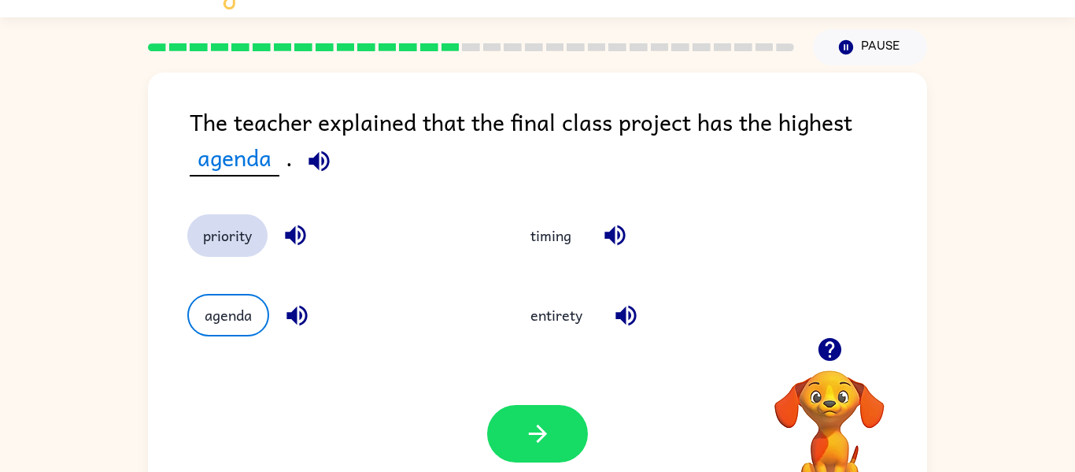
click at [226, 253] on button "priority" at bounding box center [227, 235] width 80 height 43
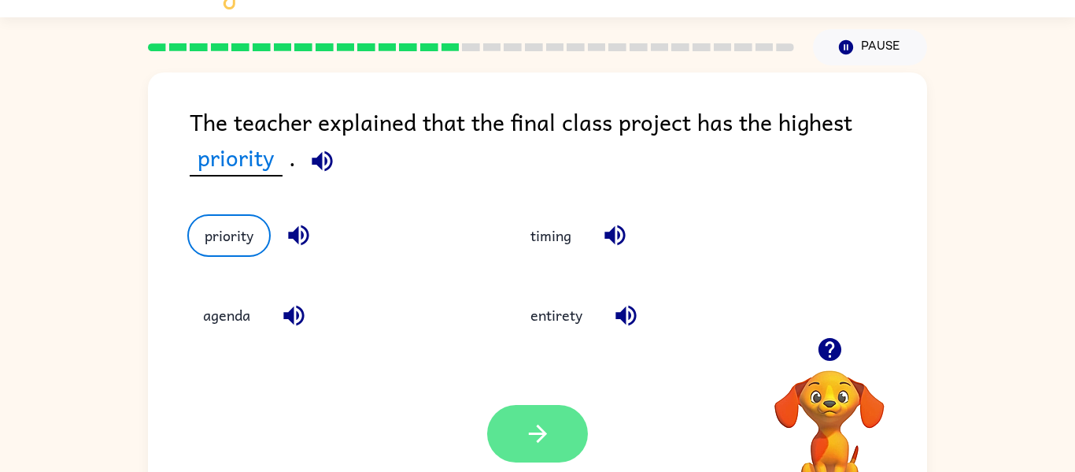
click at [513, 420] on button "button" at bounding box center [537, 433] width 101 height 57
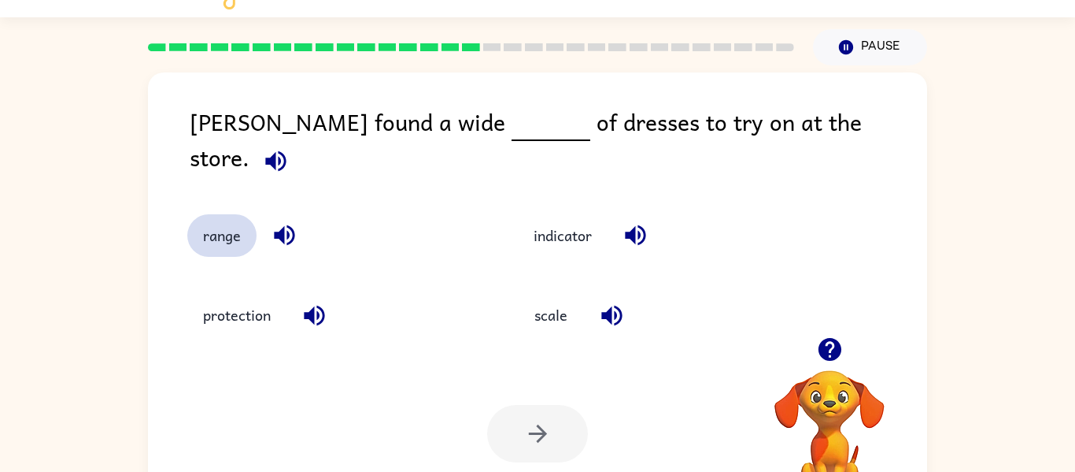
click at [205, 216] on button "range" at bounding box center [221, 235] width 69 height 43
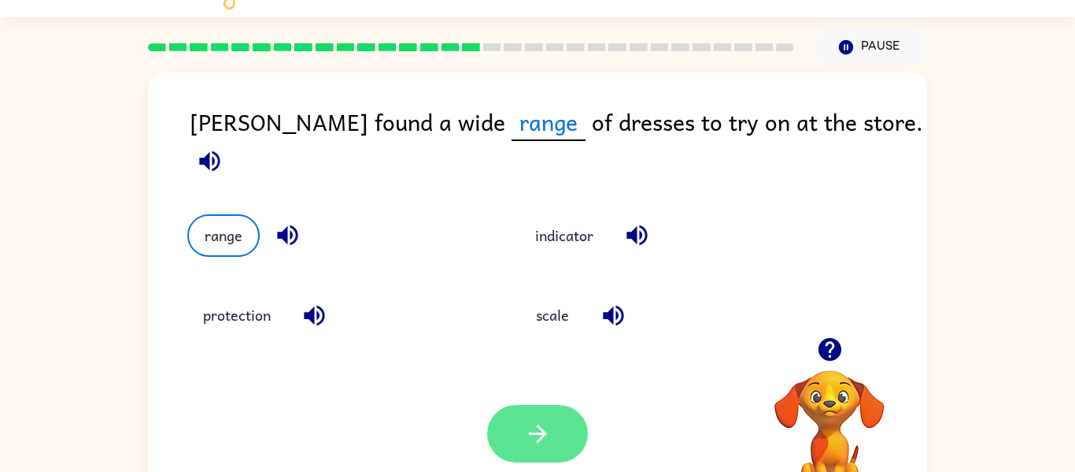
click at [530, 421] on icon "button" at bounding box center [538, 434] width 28 height 28
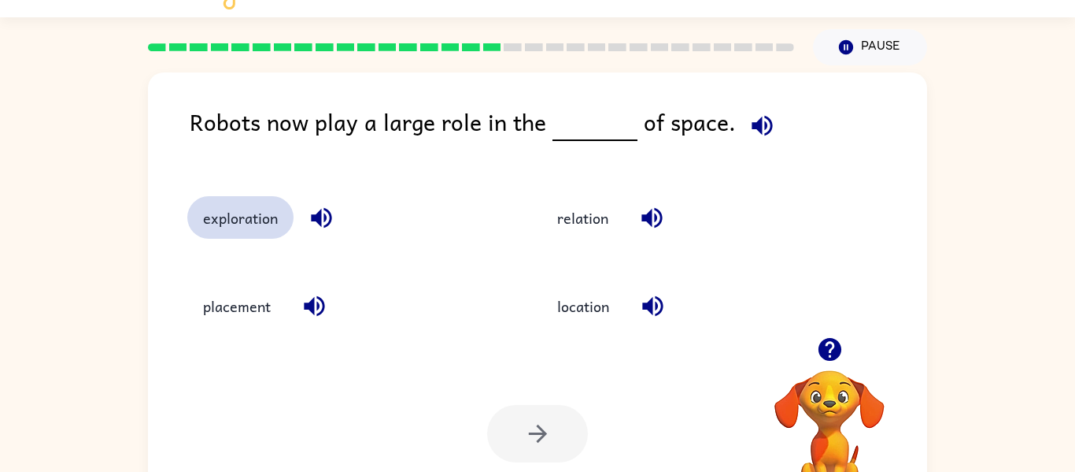
click at [204, 200] on button "exploration" at bounding box center [240, 217] width 106 height 43
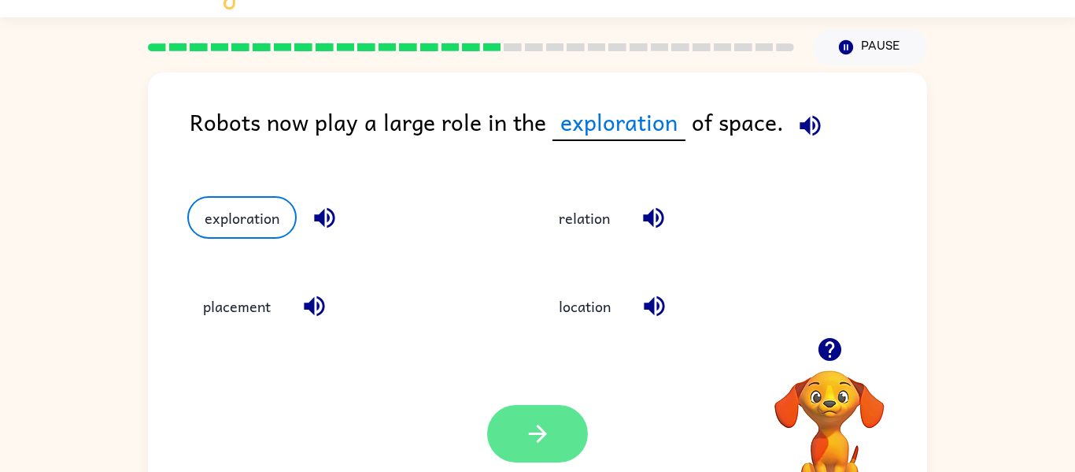
click at [539, 460] on button "button" at bounding box center [537, 433] width 101 height 57
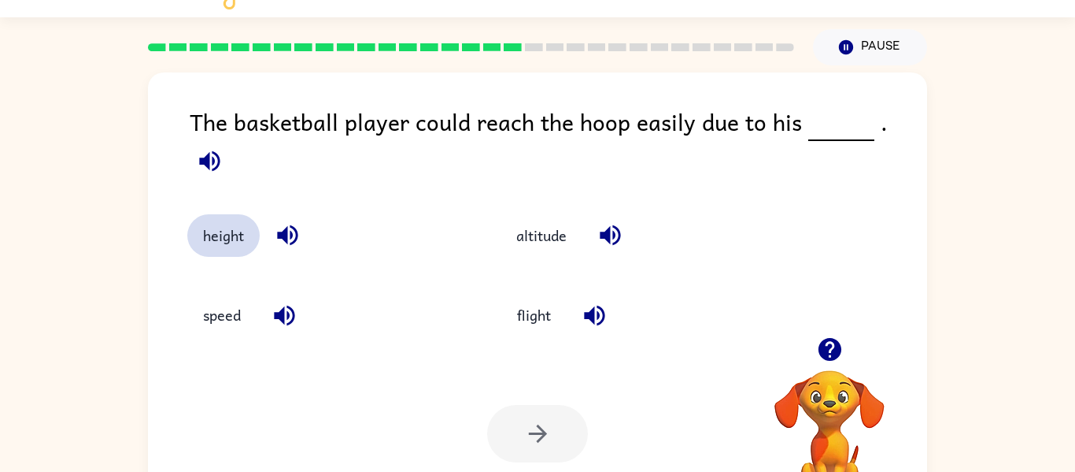
click at [203, 214] on button "height" at bounding box center [223, 235] width 72 height 43
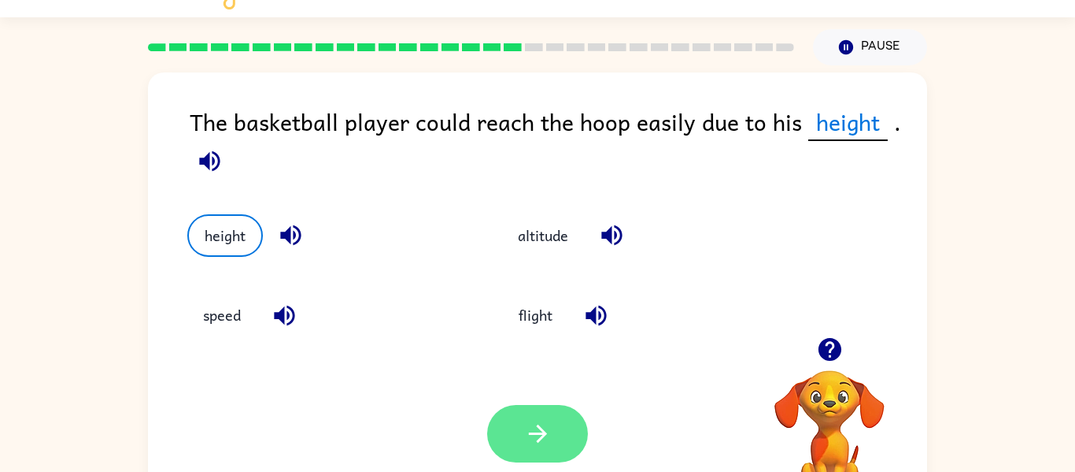
click at [522, 431] on button "button" at bounding box center [537, 433] width 101 height 57
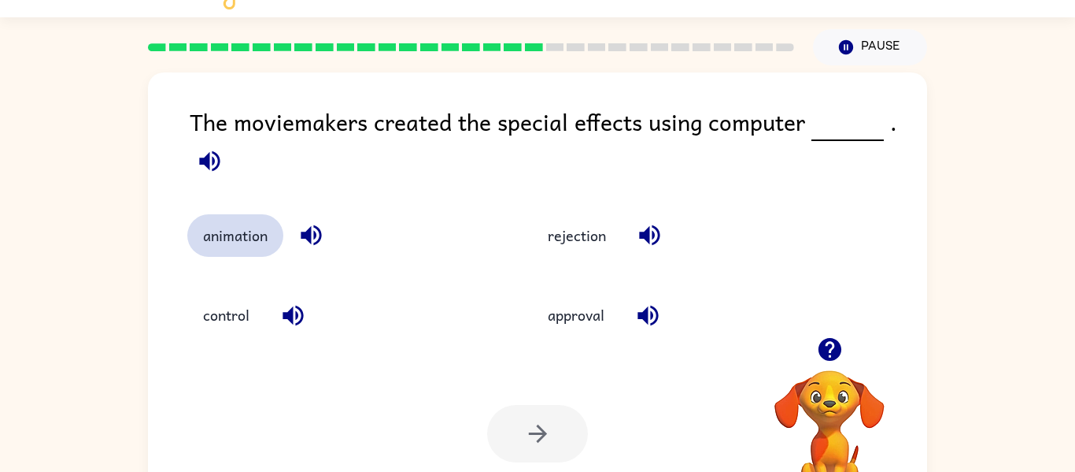
click at [232, 228] on button "animation" at bounding box center [235, 235] width 96 height 43
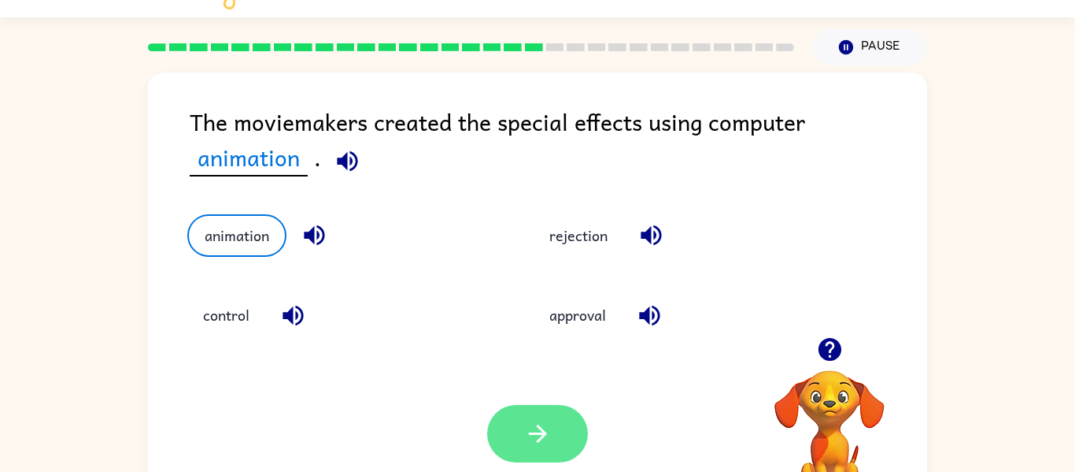
click at [556, 443] on button "button" at bounding box center [537, 433] width 101 height 57
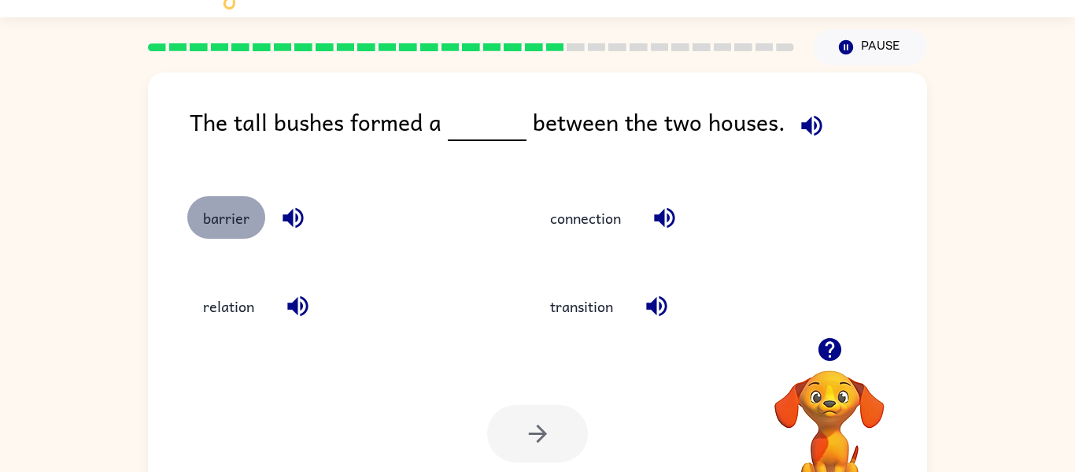
click at [216, 218] on button "barrier" at bounding box center [226, 217] width 78 height 43
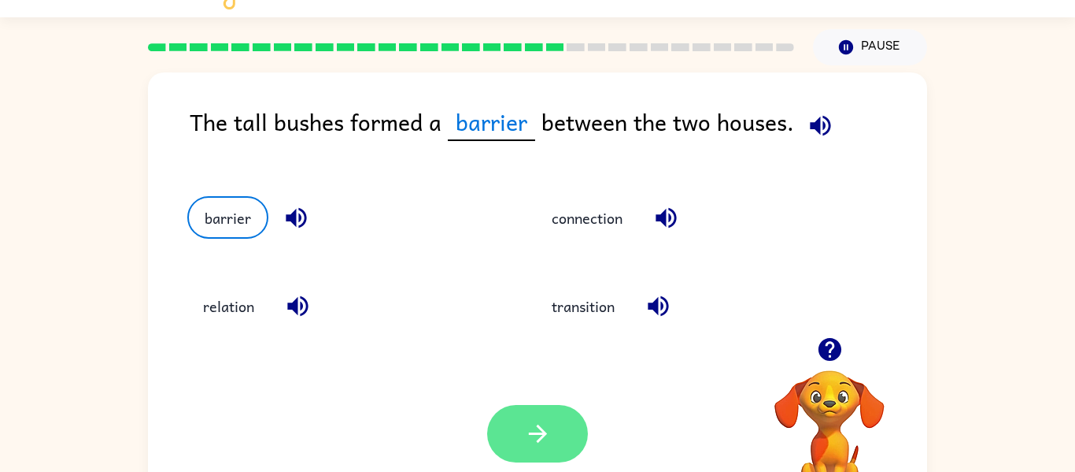
click at [531, 442] on icon "button" at bounding box center [538, 434] width 28 height 28
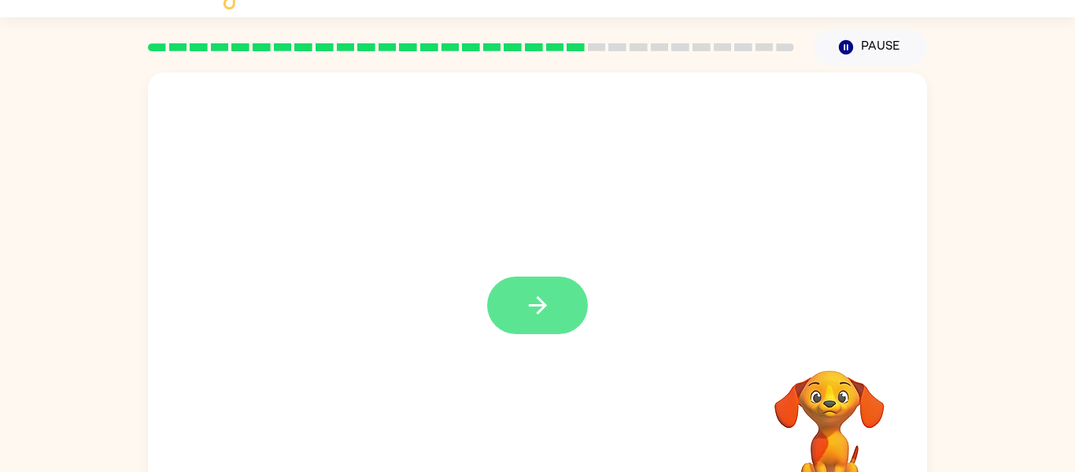
click at [529, 319] on icon "button" at bounding box center [538, 305] width 28 height 28
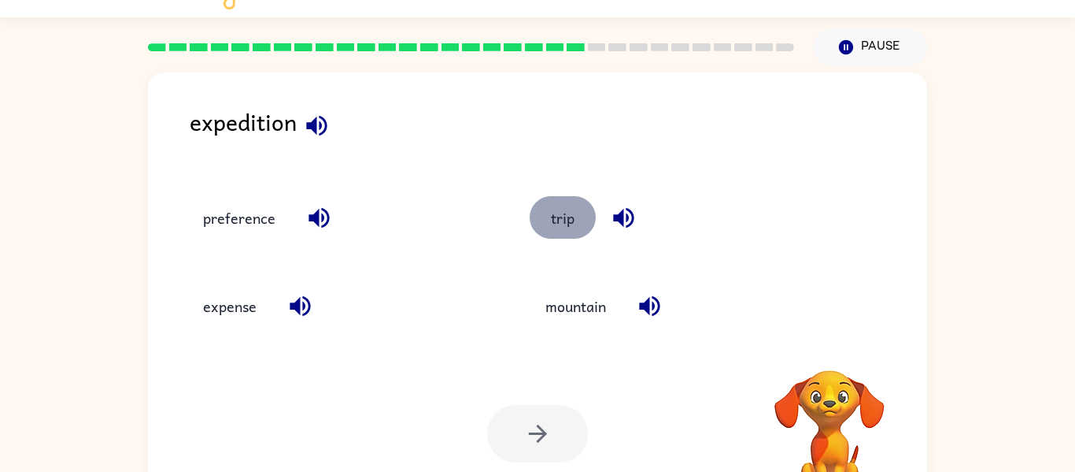
click at [565, 228] on button "trip" at bounding box center [563, 217] width 66 height 43
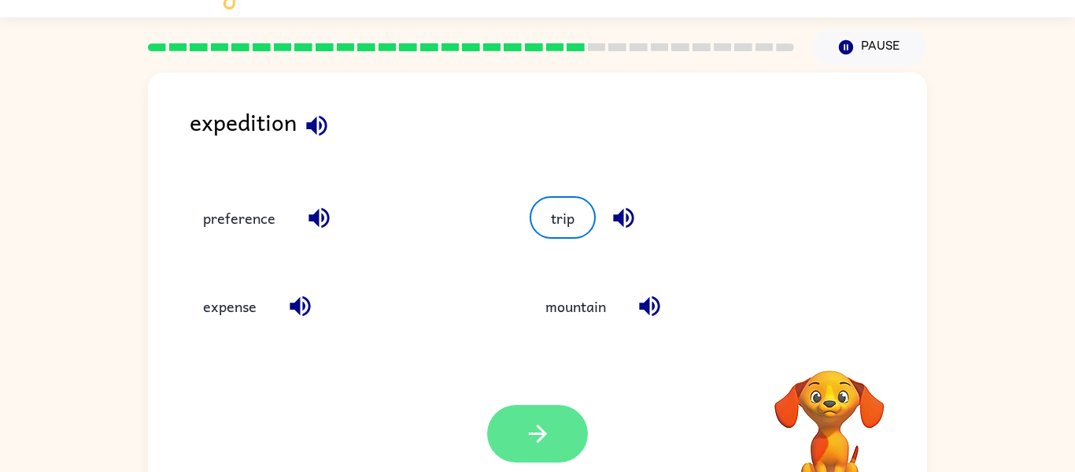
click at [535, 411] on button "button" at bounding box center [537, 433] width 101 height 57
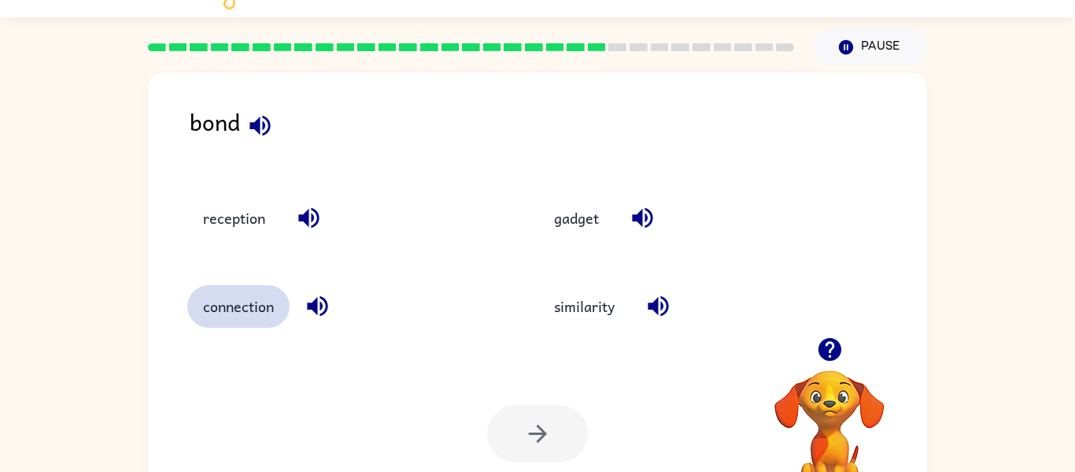
click at [245, 307] on button "connection" at bounding box center [238, 306] width 102 height 43
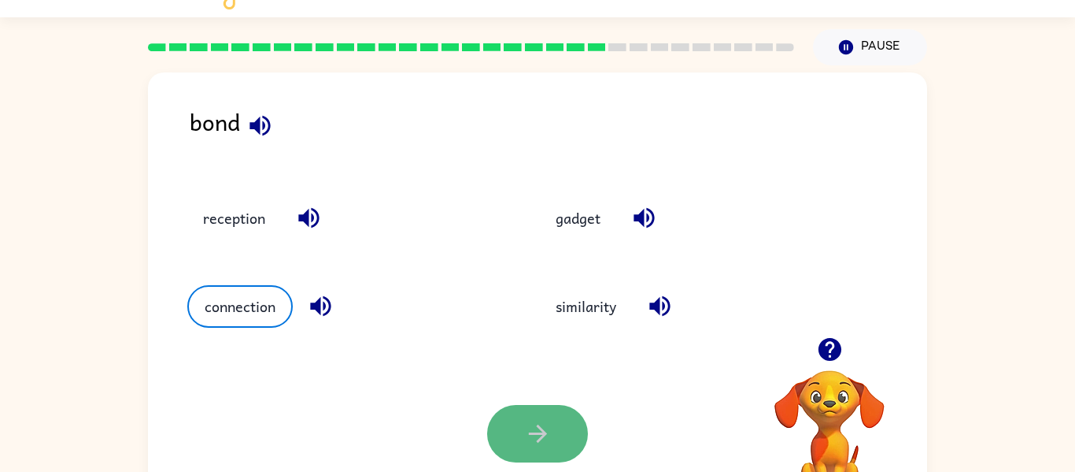
click at [516, 420] on button "button" at bounding box center [537, 433] width 101 height 57
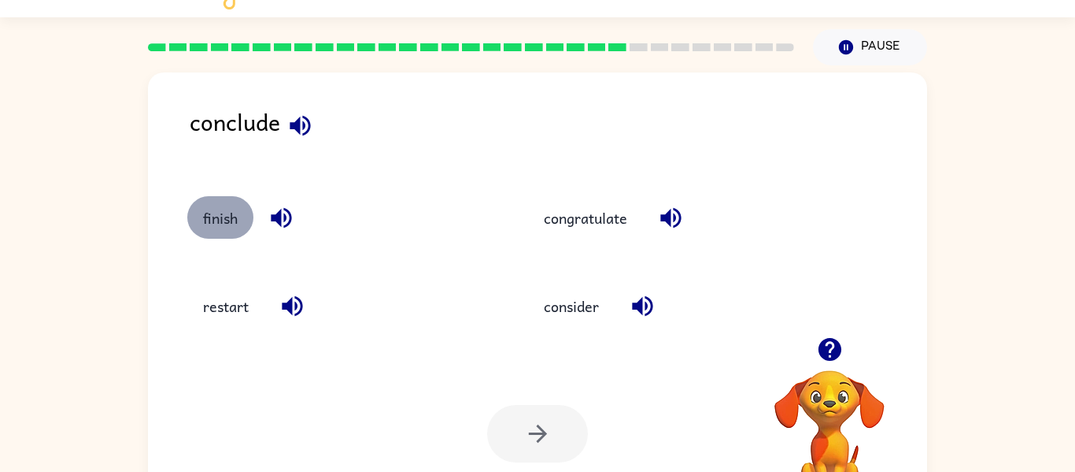
click at [222, 220] on button "finish" at bounding box center [220, 217] width 66 height 43
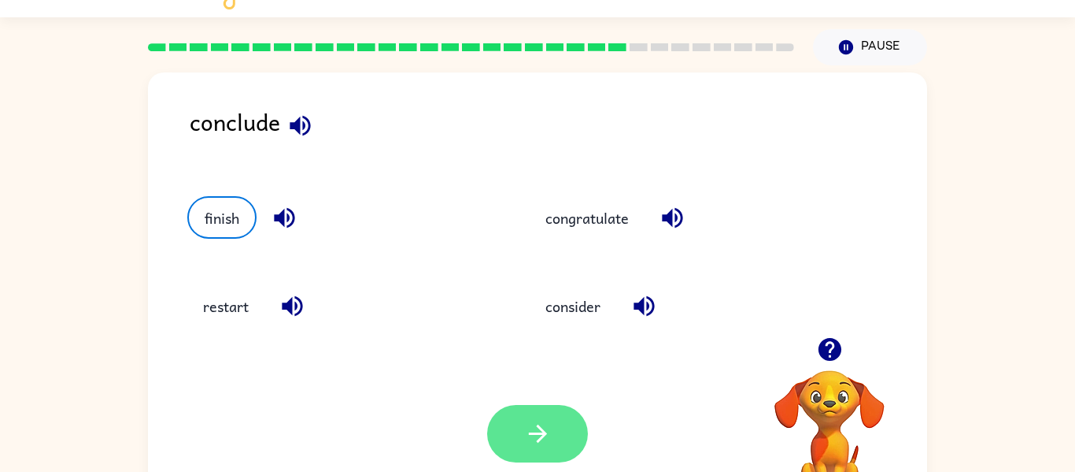
click at [516, 439] on button "button" at bounding box center [537, 433] width 101 height 57
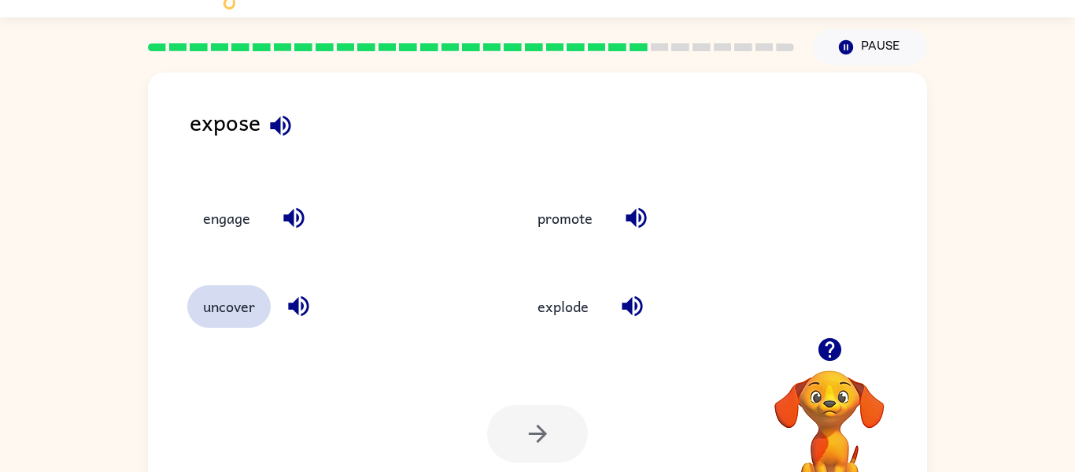
click at [235, 305] on button "uncover" at bounding box center [228, 306] width 83 height 43
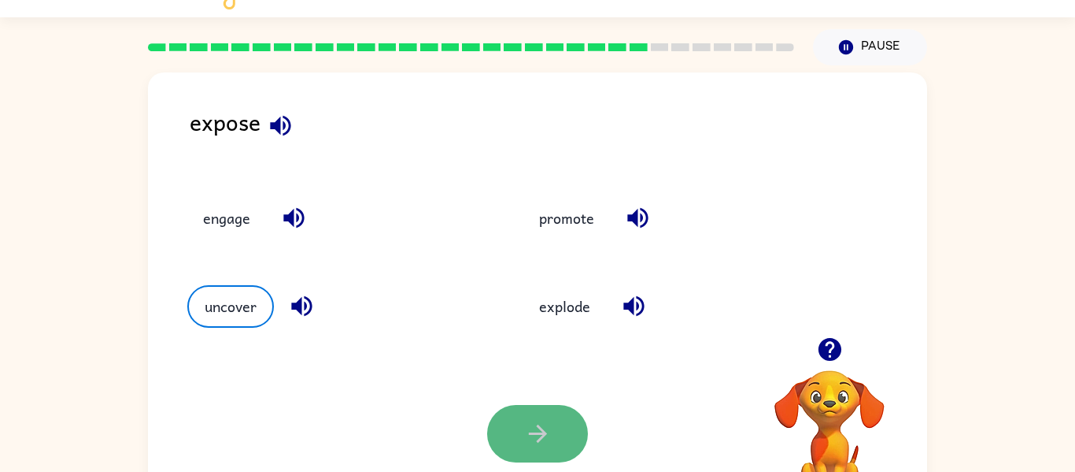
click at [555, 435] on button "button" at bounding box center [537, 433] width 101 height 57
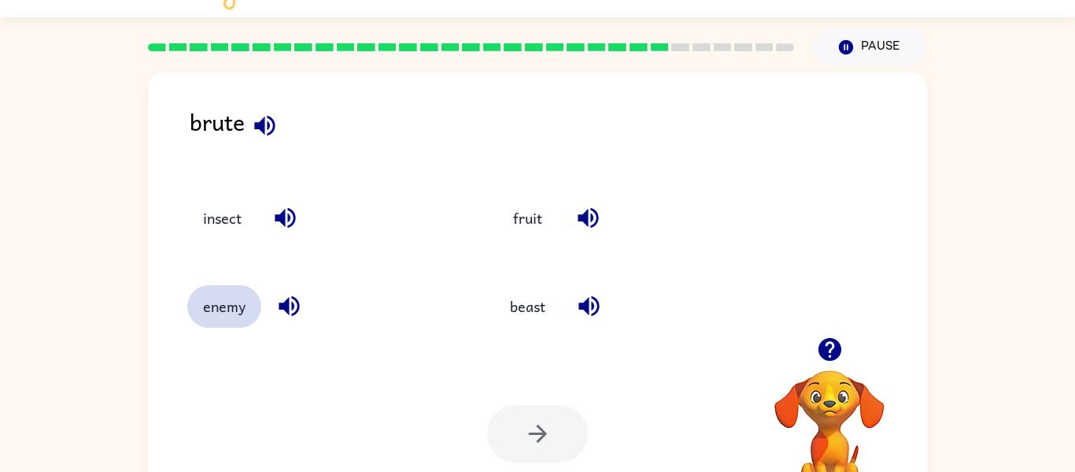
drag, startPoint x: 500, startPoint y: 300, endPoint x: 239, endPoint y: 316, distance: 261.1
click at [239, 316] on div "insect fruit enemy beast" at bounding box center [464, 254] width 614 height 177
click at [230, 302] on button "enemy" at bounding box center [224, 306] width 74 height 43
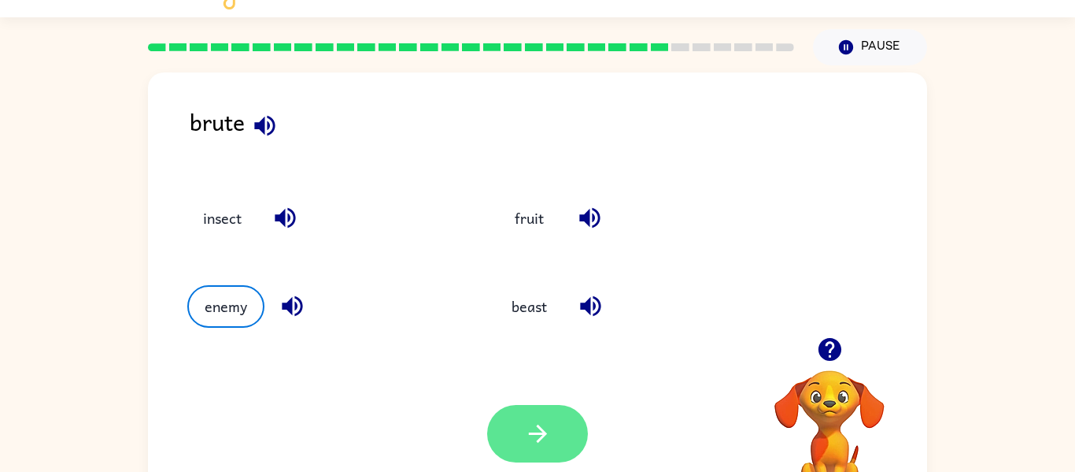
click at [528, 451] on button "button" at bounding box center [537, 433] width 101 height 57
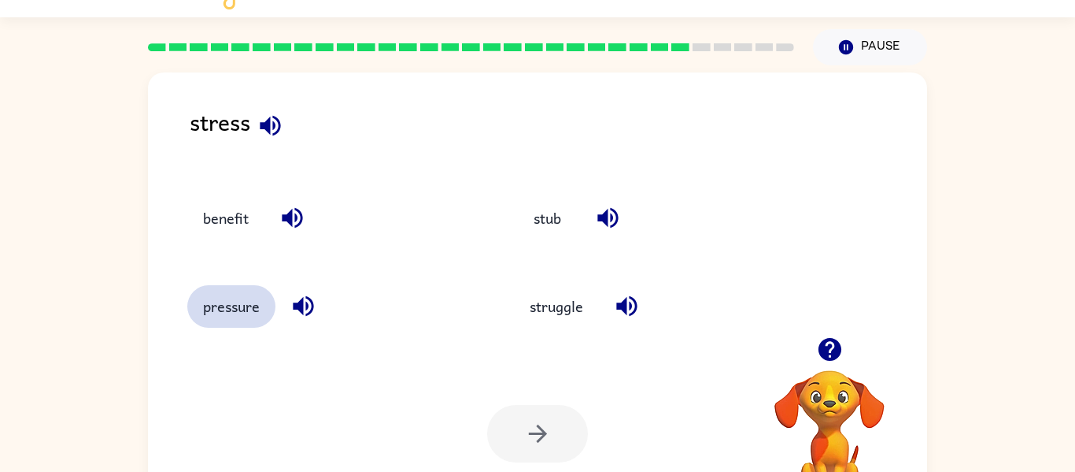
click at [257, 305] on button "pressure" at bounding box center [231, 306] width 88 height 43
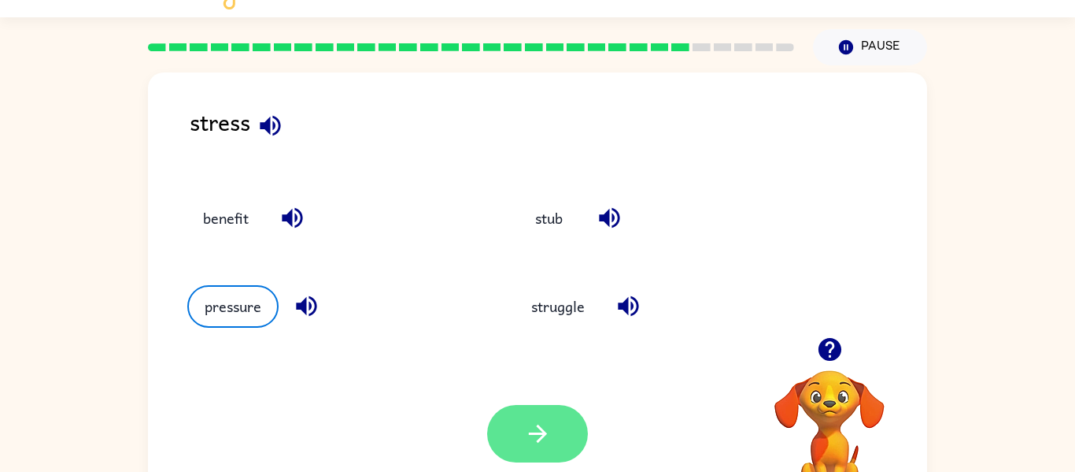
click at [505, 431] on button "button" at bounding box center [537, 433] width 101 height 57
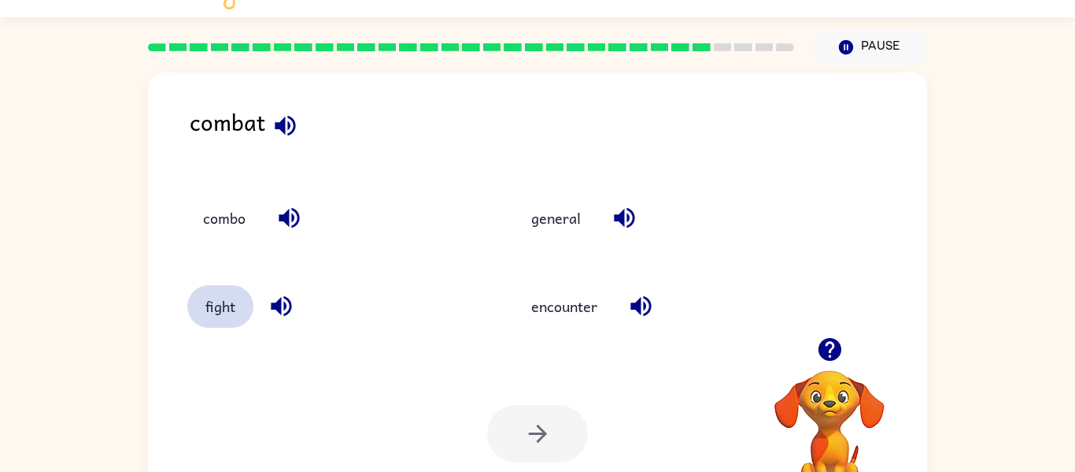
click at [220, 309] on button "fight" at bounding box center [220, 306] width 66 height 43
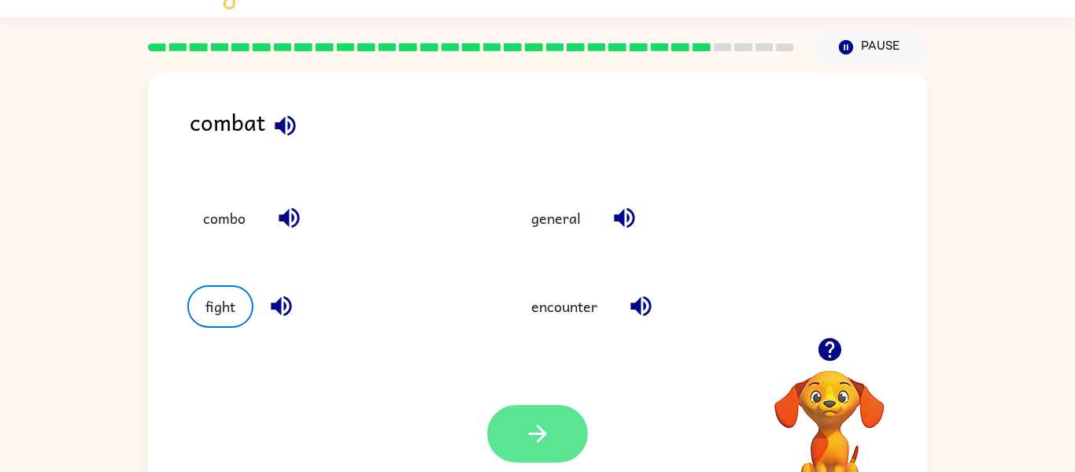
click at [529, 420] on icon "button" at bounding box center [538, 434] width 28 height 28
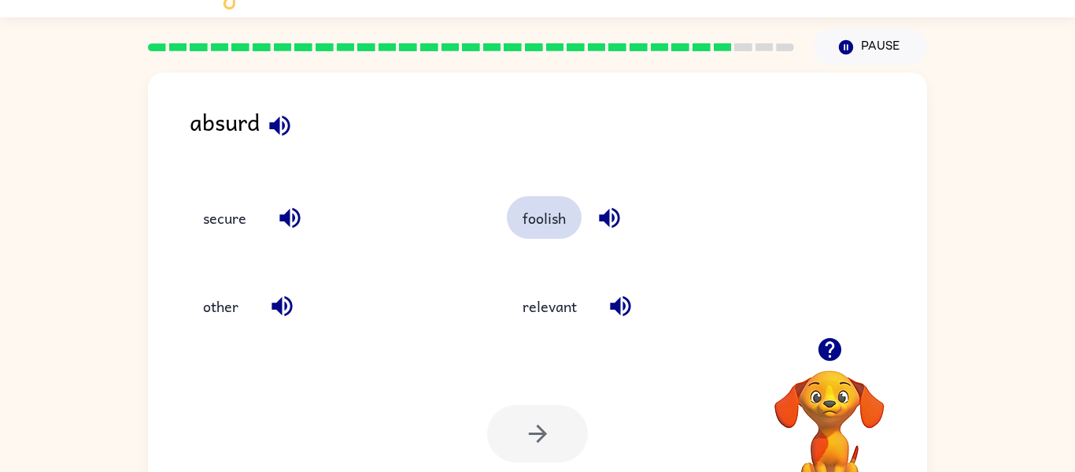
click at [539, 219] on button "foolish" at bounding box center [544, 217] width 75 height 43
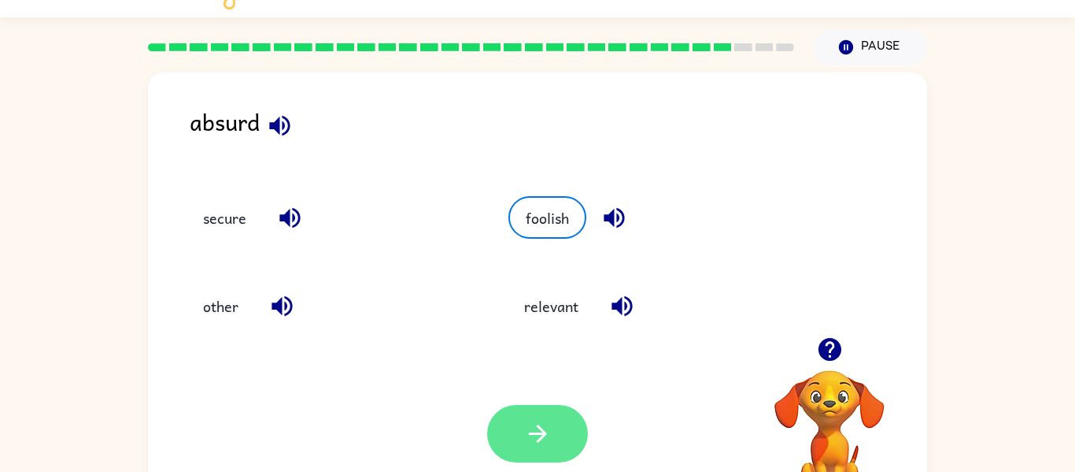
click at [543, 446] on icon "button" at bounding box center [538, 434] width 28 height 28
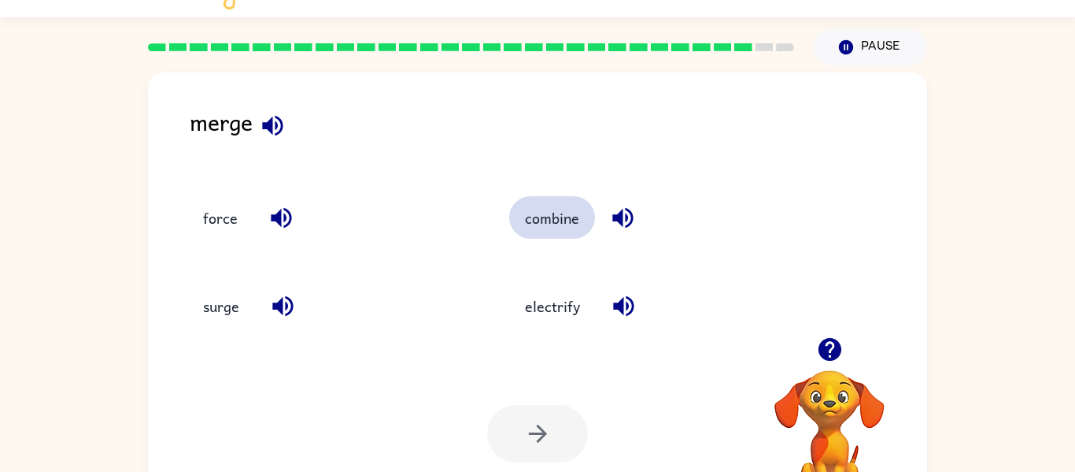
click at [528, 210] on button "combine" at bounding box center [552, 217] width 86 height 43
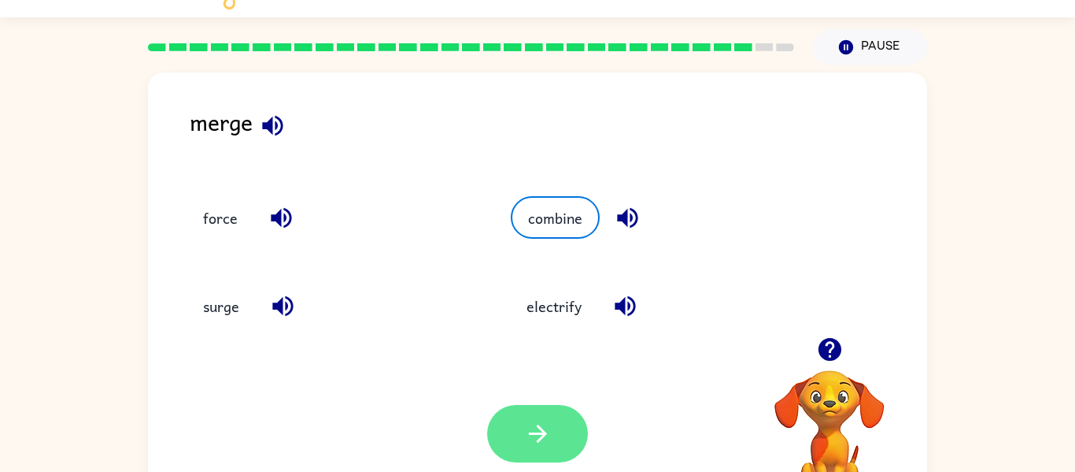
click at [523, 414] on button "button" at bounding box center [537, 433] width 101 height 57
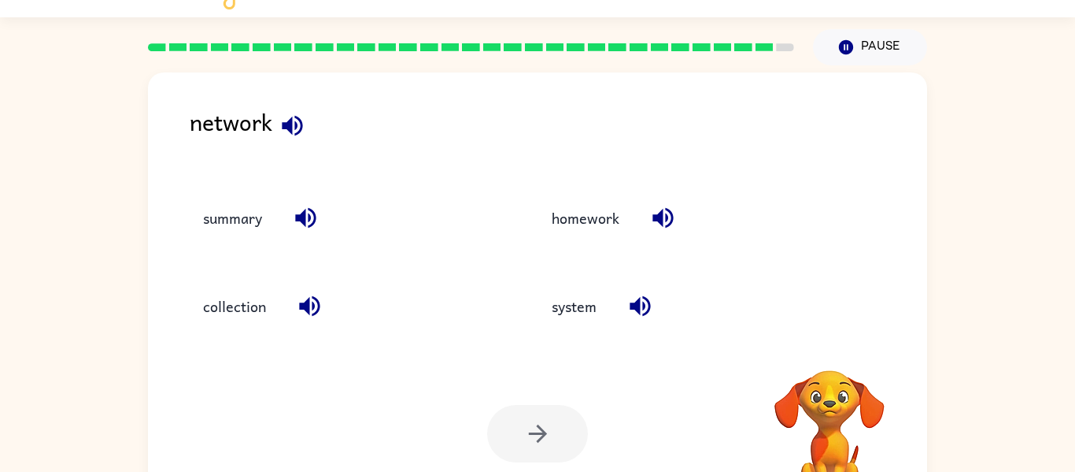
click at [558, 283] on div "system" at bounding box center [680, 299] width 349 height 88
click at [579, 309] on button "system" at bounding box center [574, 306] width 76 height 43
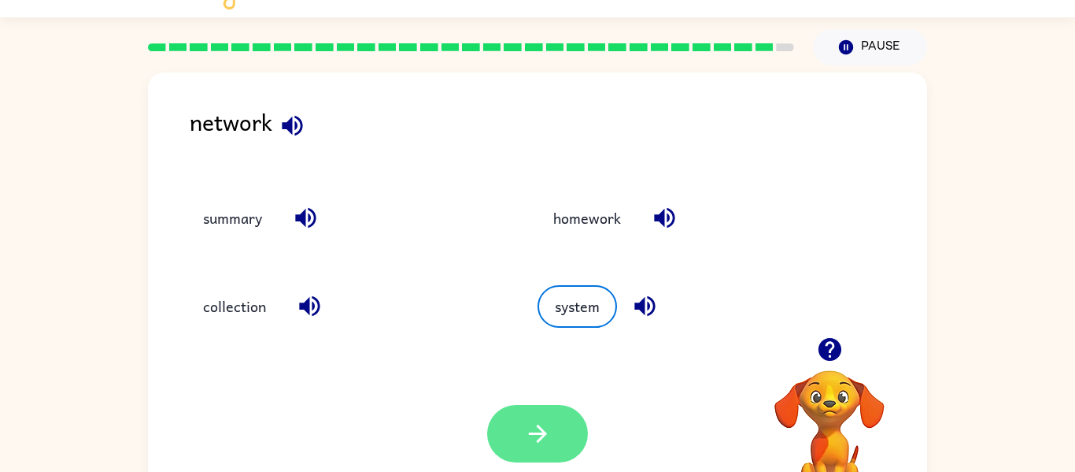
click at [529, 442] on icon "button" at bounding box center [538, 434] width 28 height 28
